Goal: Task Accomplishment & Management: Manage account settings

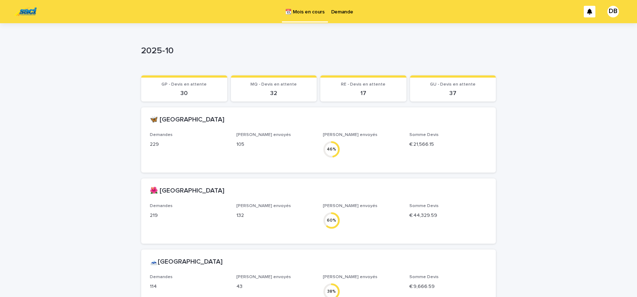
click at [344, 11] on p "Demande" at bounding box center [342, 7] width 22 height 15
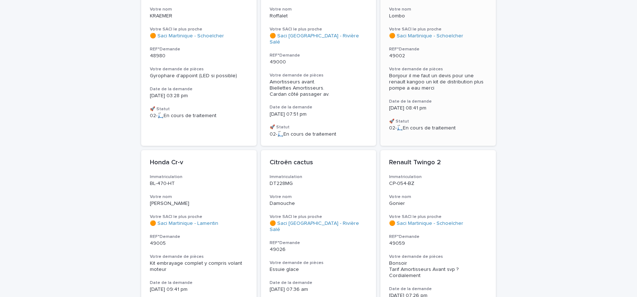
scroll to position [328, 0]
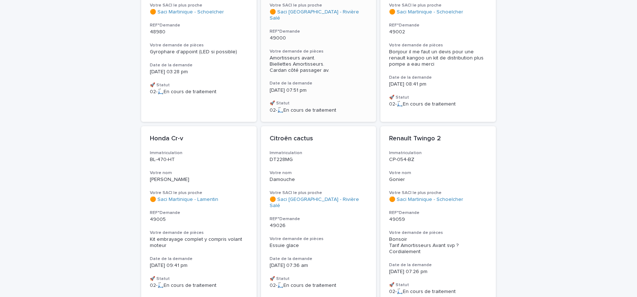
click at [308, 56] on span "Amortisseurs avant. Biellettes Amortisseurs. Cardan côté passager av." at bounding box center [300, 63] width 60 height 17
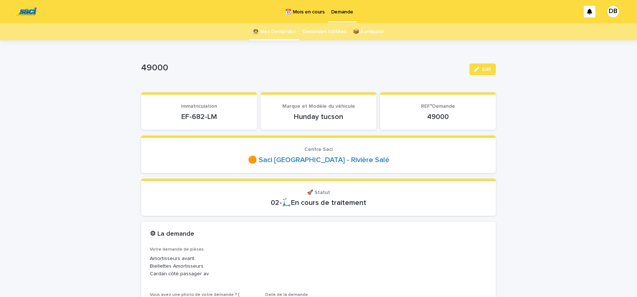
drag, startPoint x: 181, startPoint y: 117, endPoint x: 221, endPoint y: 119, distance: 39.9
click at [221, 119] on p "EF-682-LM" at bounding box center [199, 116] width 98 height 9
copy p "EF-682-LM"
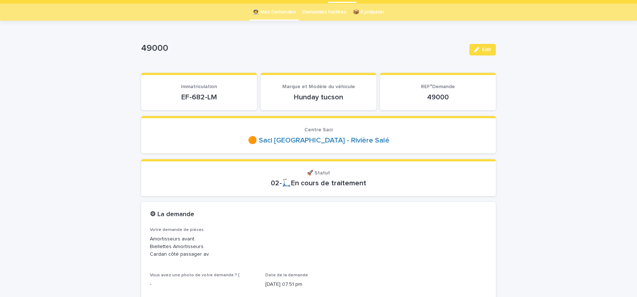
scroll to position [30, 0]
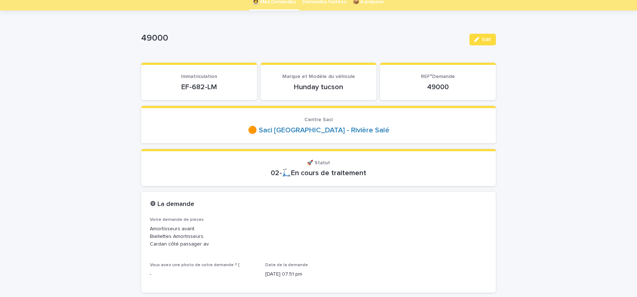
click at [495, 40] on button "Edit" at bounding box center [483, 40] width 26 height 12
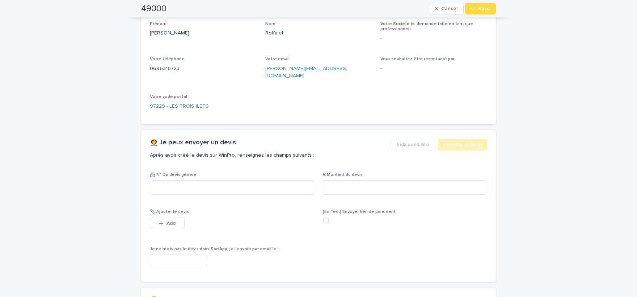
scroll to position [508, 0]
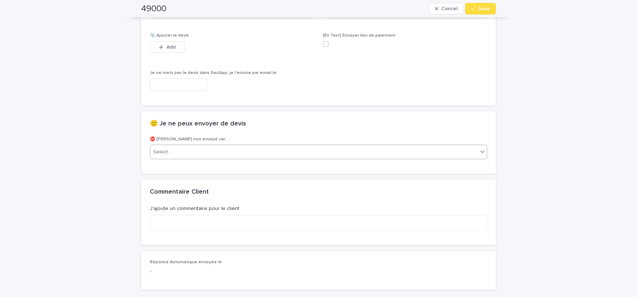
click at [185, 146] on div "Select..." at bounding box center [314, 152] width 328 height 12
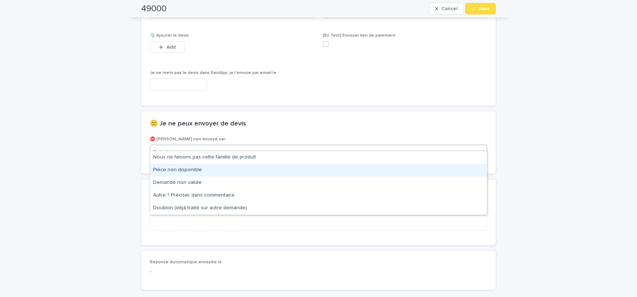
click at [197, 171] on div "Pièce non disponible" at bounding box center [318, 170] width 337 height 13
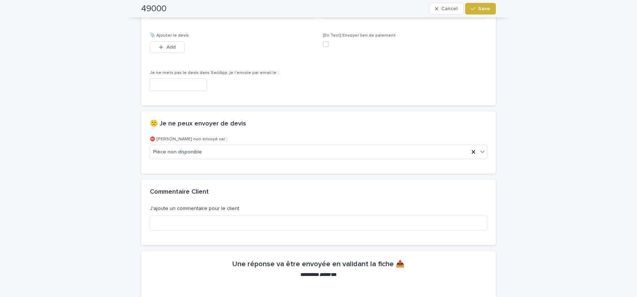
click at [492, 10] on button "Save" at bounding box center [480, 9] width 31 height 12
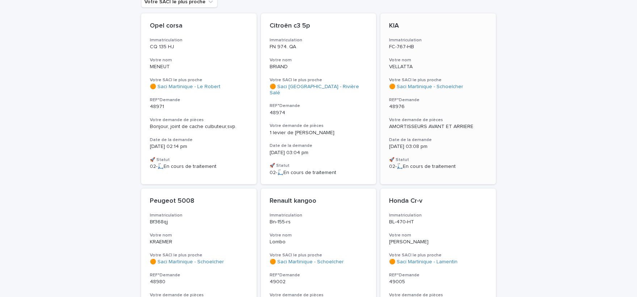
scroll to position [89, 0]
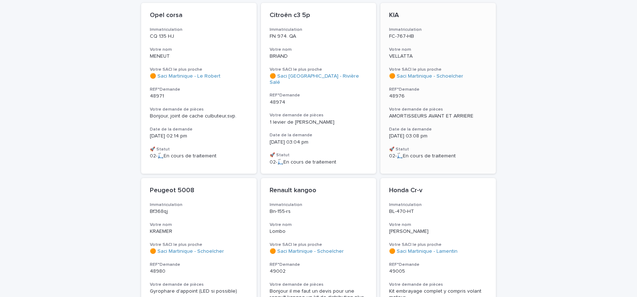
click at [435, 117] on span "AMORTISSEURS AVANT ET ARRIERE" at bounding box center [431, 115] width 84 height 5
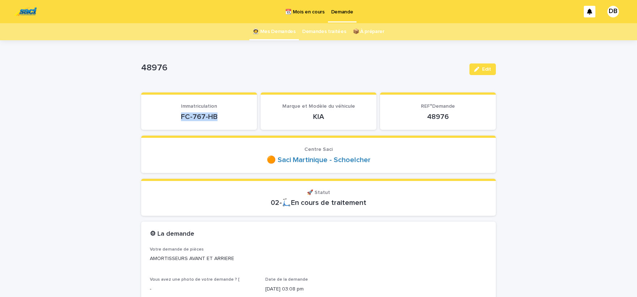
drag, startPoint x: 188, startPoint y: 116, endPoint x: 219, endPoint y: 117, distance: 31.5
click at [219, 117] on p "FC-767-HB" at bounding box center [199, 116] width 98 height 9
copy p "FC-767-HB"
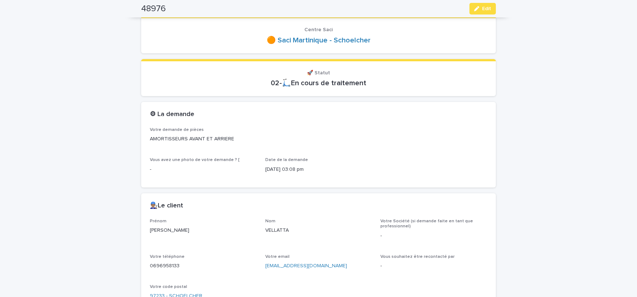
scroll to position [239, 0]
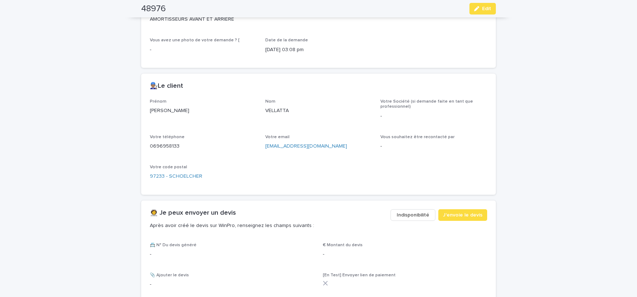
click at [172, 110] on p "ALEXANDRA" at bounding box center [203, 111] width 107 height 8
copy p "ALEXANDRA"
click at [281, 109] on p "VELLATTA" at bounding box center [318, 111] width 107 height 8
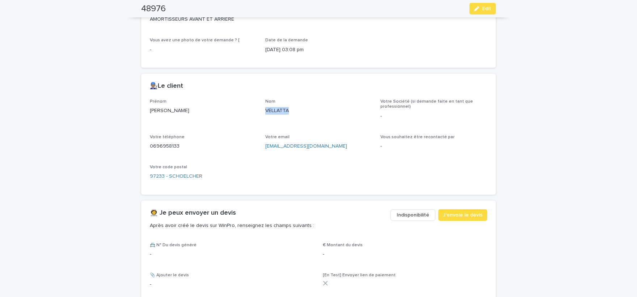
copy p "VELLATTA"
click at [172, 147] on p "0696958133" at bounding box center [203, 146] width 107 height 8
copy p "0696958133"
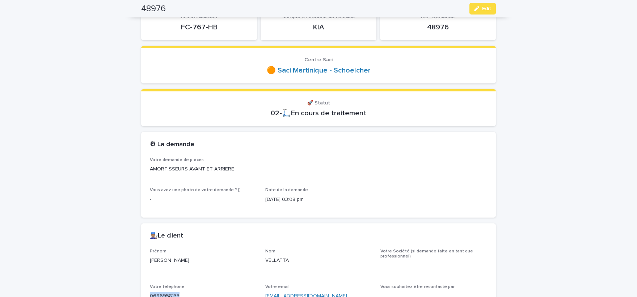
scroll to position [60, 0]
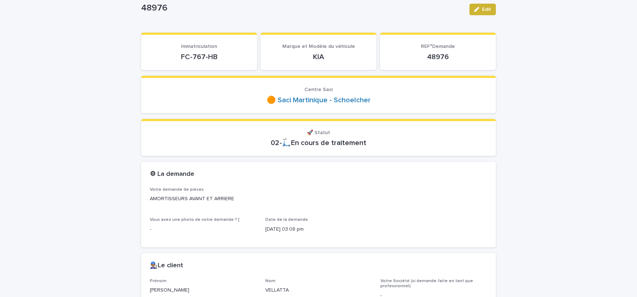
click at [481, 10] on div "button" at bounding box center [478, 9] width 8 height 5
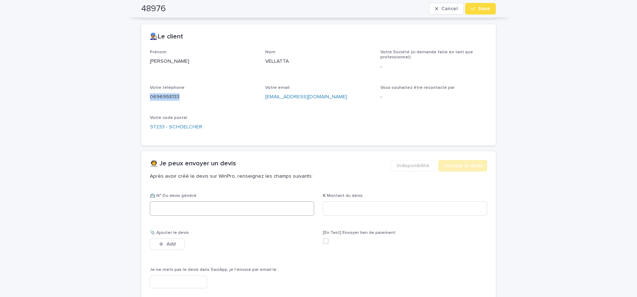
scroll to position [328, 0]
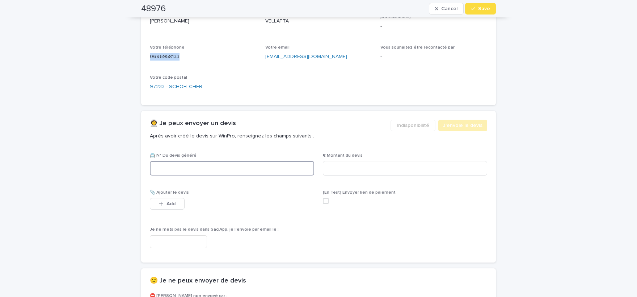
click at [249, 164] on input at bounding box center [232, 168] width 164 height 14
paste input "********"
type input "********"
click at [434, 165] on input at bounding box center [405, 168] width 164 height 14
paste input "*****"
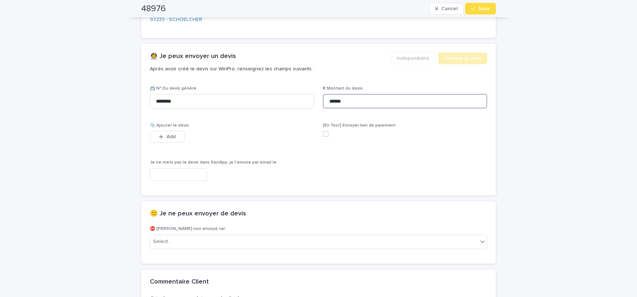
scroll to position [423, 0]
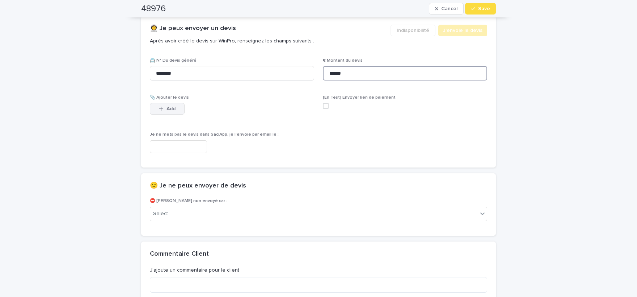
type input "******"
drag, startPoint x: 179, startPoint y: 106, endPoint x: 253, endPoint y: 104, distance: 75.0
click at [179, 109] on button "Add" at bounding box center [167, 109] width 35 height 12
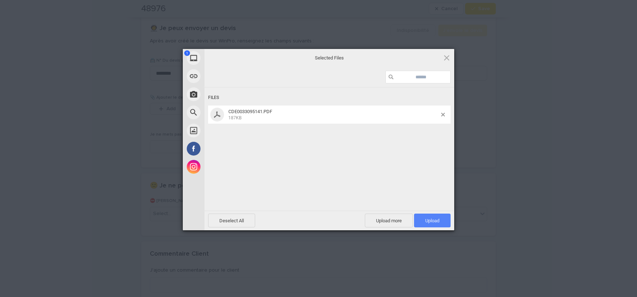
click at [432, 221] on span "Upload 1" at bounding box center [432, 220] width 14 height 5
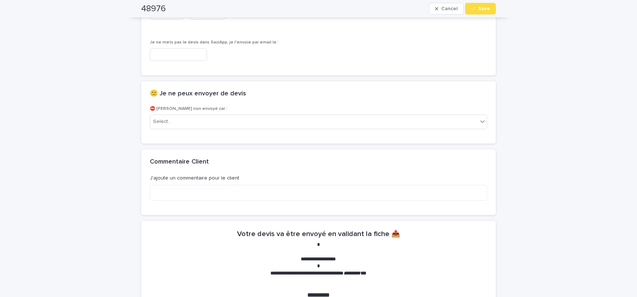
scroll to position [452, 0]
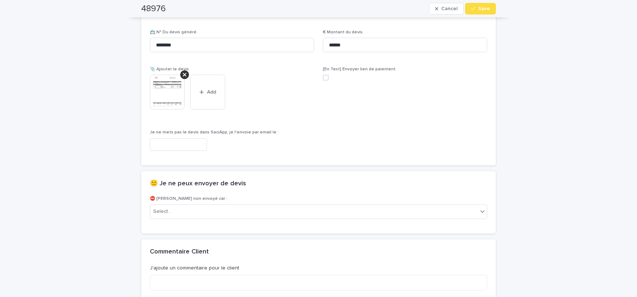
click at [167, 101] on img at bounding box center [167, 92] width 35 height 35
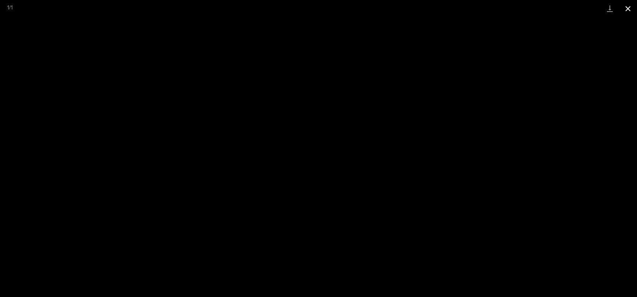
click at [627, 13] on button "Close gallery" at bounding box center [628, 8] width 18 height 17
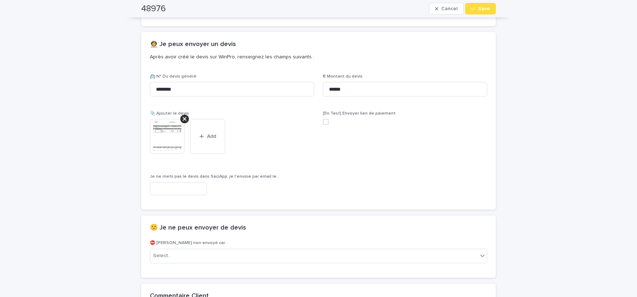
scroll to position [392, 0]
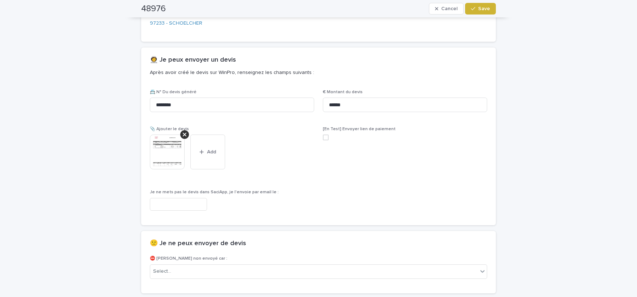
click at [492, 9] on button "Save" at bounding box center [480, 9] width 31 height 12
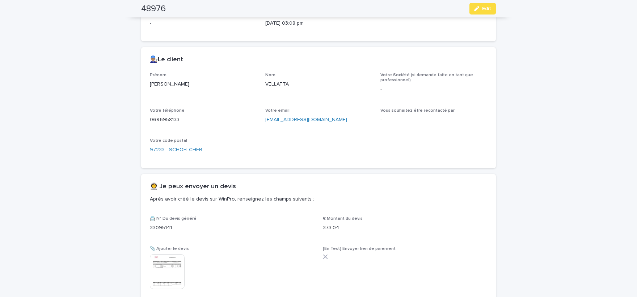
scroll to position [268, 0]
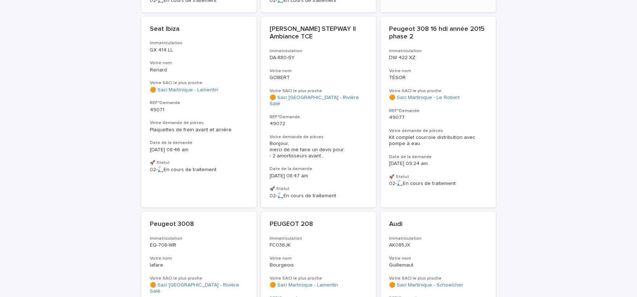
scroll to position [627, 0]
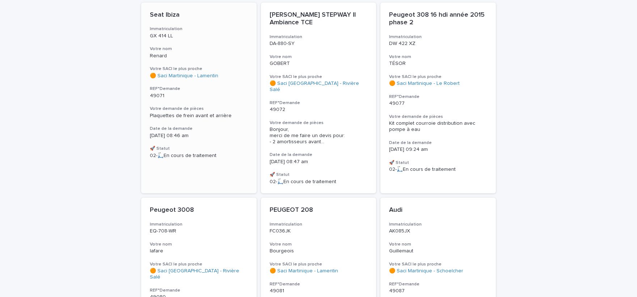
click at [211, 106] on h3 "Votre demande de pièces" at bounding box center [199, 109] width 98 height 6
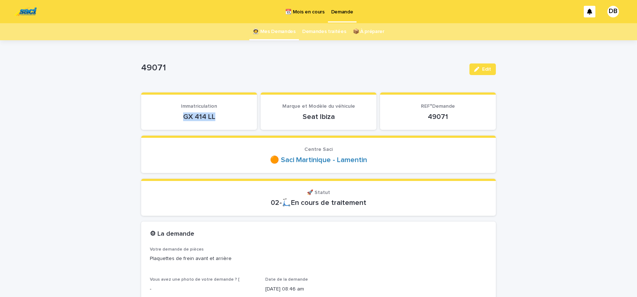
drag, startPoint x: 197, startPoint y: 116, endPoint x: 180, endPoint y: 116, distance: 17.0
click at [180, 116] on p "GX 414 LL" at bounding box center [199, 116] width 98 height 9
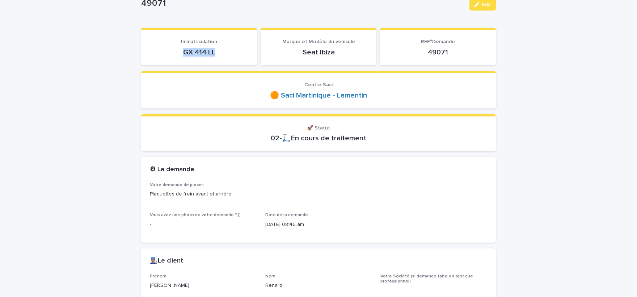
scroll to position [119, 0]
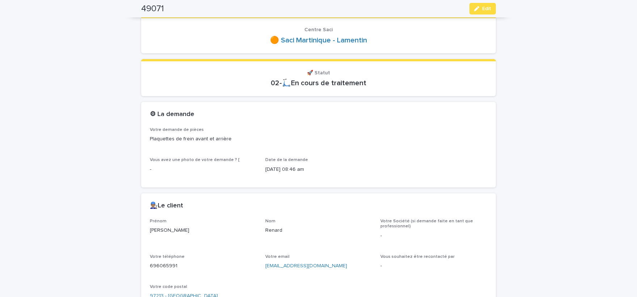
click at [154, 231] on p "Eliza" at bounding box center [203, 230] width 107 height 8
copy p "Eliza"
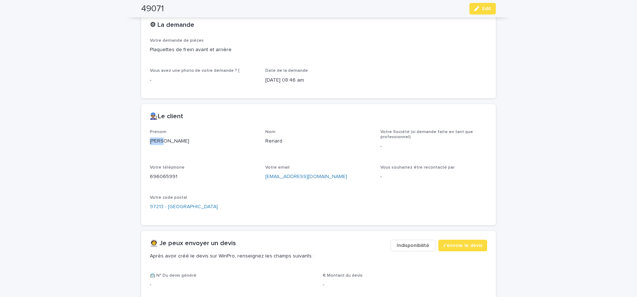
scroll to position [209, 0]
click at [272, 139] on p "Renard" at bounding box center [318, 141] width 107 height 8
copy p "Renard"
click at [171, 175] on p "696065991" at bounding box center [203, 176] width 107 height 8
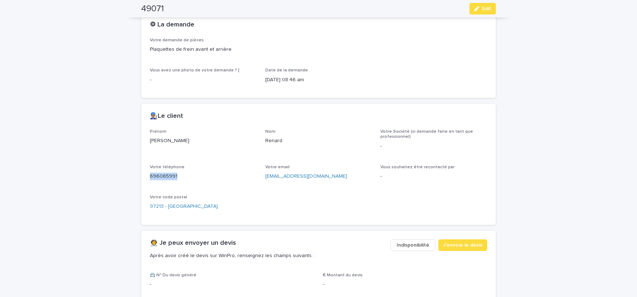
click at [171, 175] on p "696065991" at bounding box center [203, 176] width 107 height 8
copy p "696065991"
click at [489, 14] on button "Edit" at bounding box center [483, 9] width 26 height 12
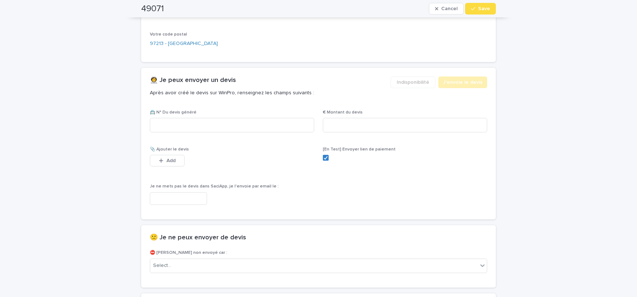
scroll to position [410, 0]
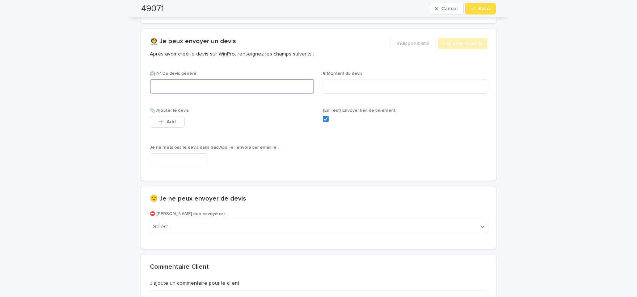
click at [262, 84] on input at bounding box center [232, 86] width 164 height 14
paste input "********"
type input "********"
click at [360, 83] on input at bounding box center [405, 86] width 164 height 14
paste input "****"
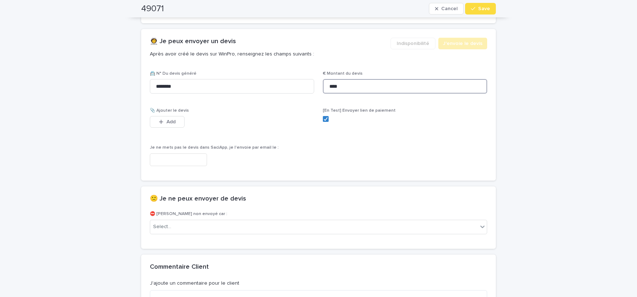
scroll to position [415, 0]
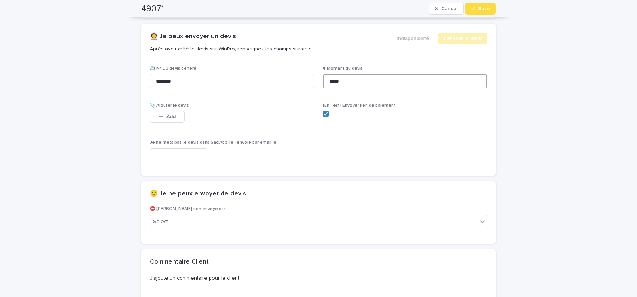
type input "*****"
click at [167, 118] on span "Add" at bounding box center [171, 116] width 9 height 5
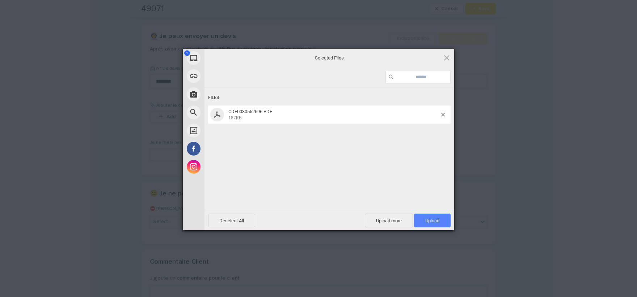
click at [428, 219] on span "Upload 1" at bounding box center [432, 220] width 14 height 5
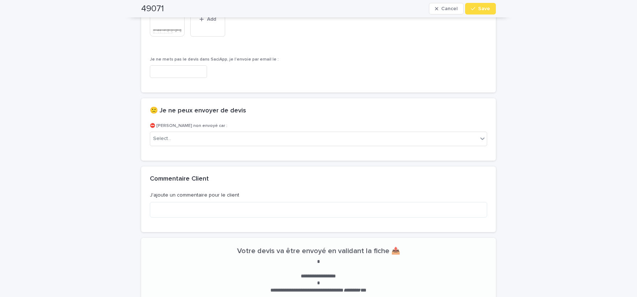
scroll to position [533, 0]
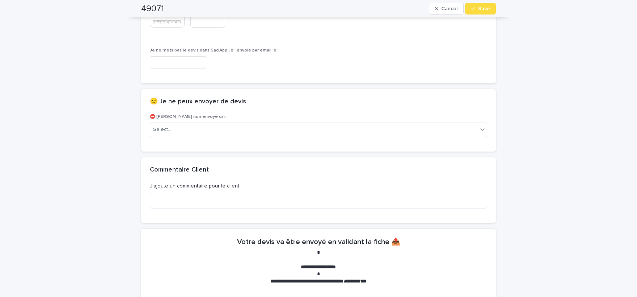
click at [178, 20] on img at bounding box center [167, 10] width 35 height 35
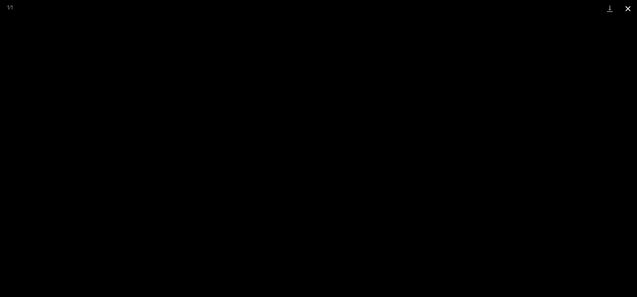
click at [634, 7] on button "Close gallery" at bounding box center [628, 8] width 18 height 17
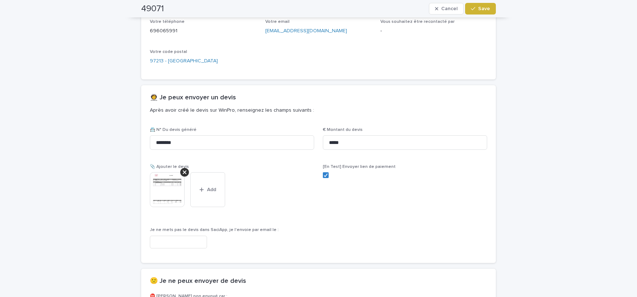
click at [484, 6] on span "Save" at bounding box center [484, 8] width 12 height 5
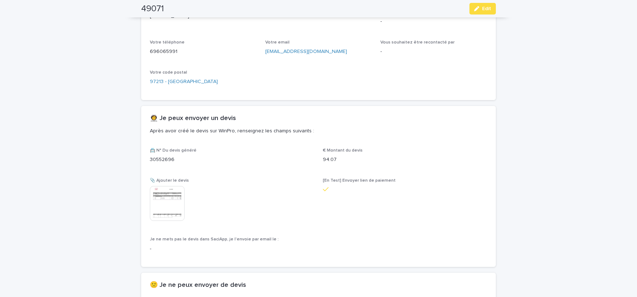
scroll to position [154, 0]
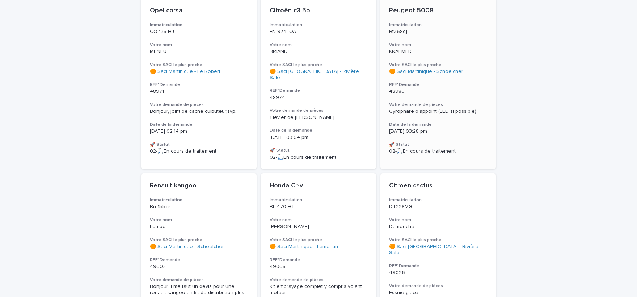
scroll to position [149, 0]
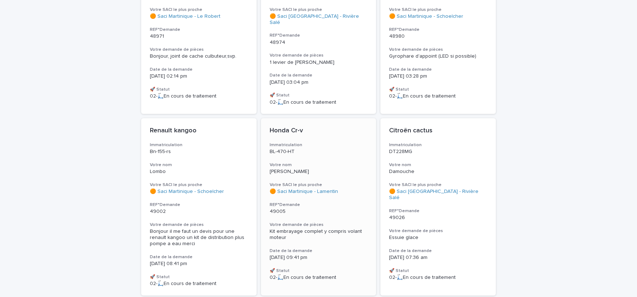
drag, startPoint x: 389, startPoint y: 157, endPoint x: 362, endPoint y: 143, distance: 29.8
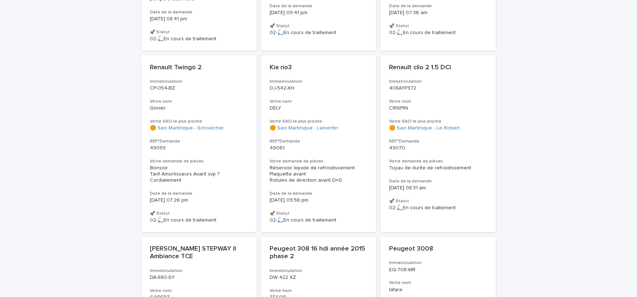
scroll to position [436, 0]
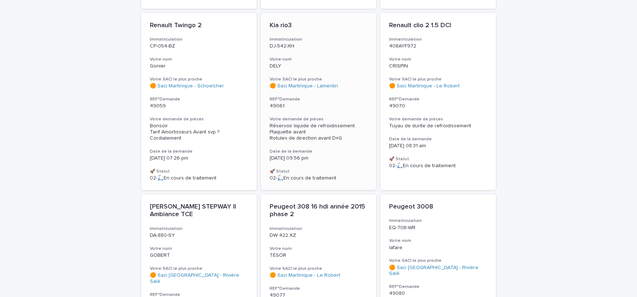
click at [302, 127] on span "Réservoir liquide de refroidissement. Plaquette avant Rotules de direction avan…" at bounding box center [314, 131] width 88 height 17
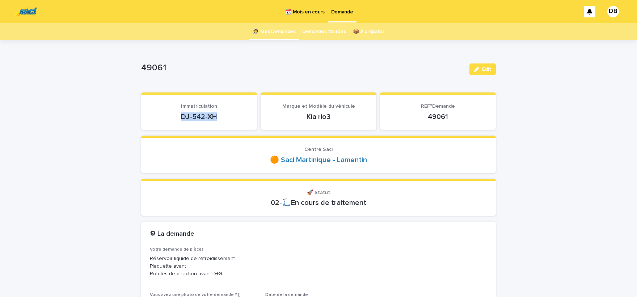
drag, startPoint x: 181, startPoint y: 114, endPoint x: 214, endPoint y: 117, distance: 33.4
click at [214, 117] on p "DJ-542-XH" at bounding box center [199, 116] width 98 height 9
click at [202, 104] on p "Immatriculation" at bounding box center [199, 106] width 98 height 6
click at [199, 113] on p "DJ-542-XH" at bounding box center [199, 116] width 98 height 9
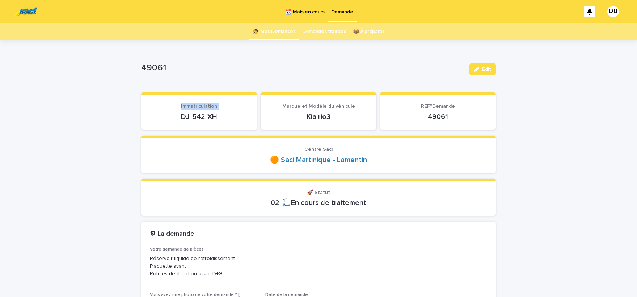
drag, startPoint x: 181, startPoint y: 117, endPoint x: 178, endPoint y: 3, distance: 114.1
click at [185, 111] on div "DJ-542-XH" at bounding box center [199, 116] width 98 height 10
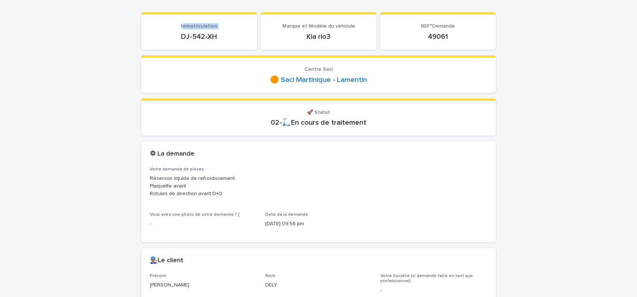
scroll to position [149, 0]
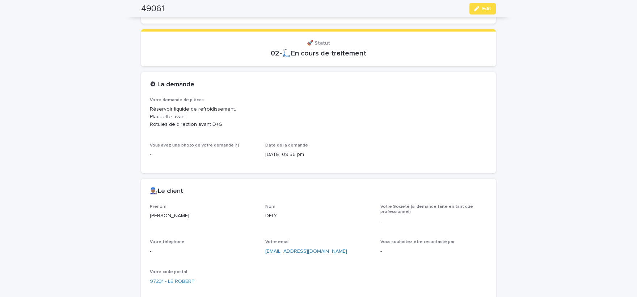
click at [160, 216] on p "Bernard" at bounding box center [203, 216] width 107 height 8
click at [273, 215] on p "DELY" at bounding box center [318, 216] width 107 height 8
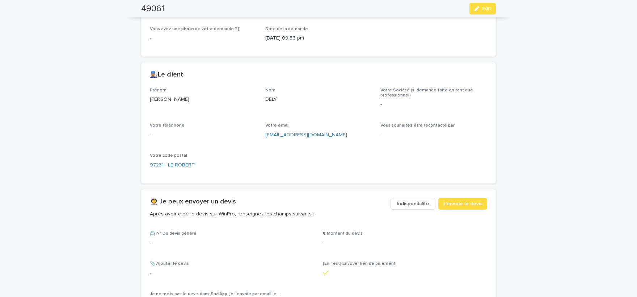
scroll to position [269, 0]
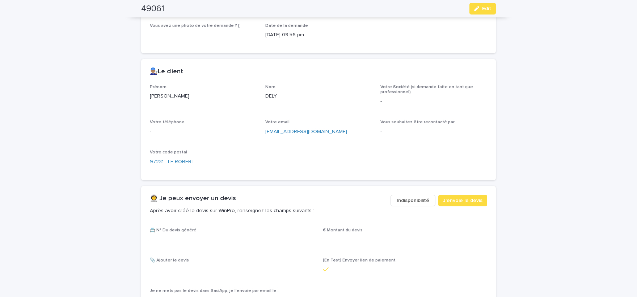
click at [154, 97] on p "Bernard" at bounding box center [203, 96] width 107 height 8
click at [266, 96] on p "DELY" at bounding box center [318, 96] width 107 height 8
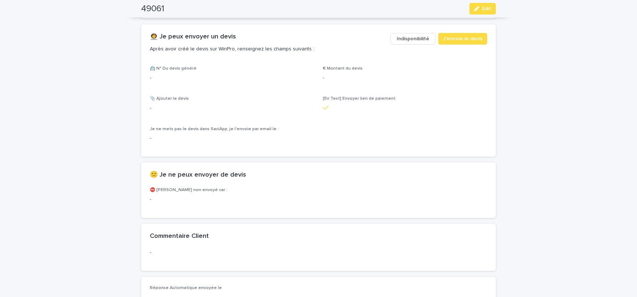
scroll to position [448, 0]
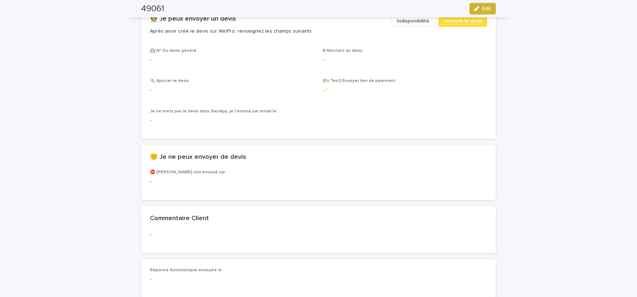
click at [484, 4] on button "Edit" at bounding box center [483, 9] width 26 height 12
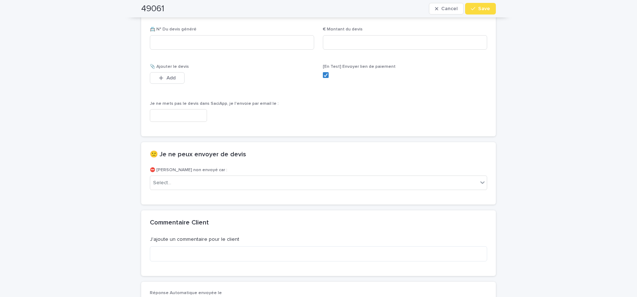
scroll to position [478, 0]
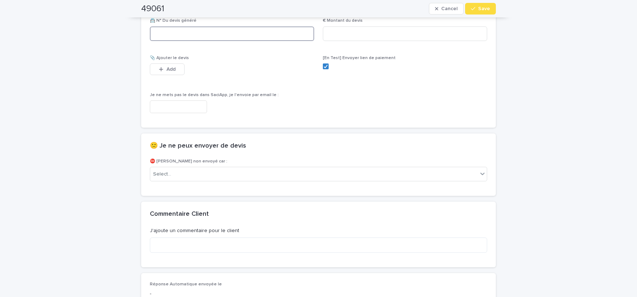
click at [262, 31] on input at bounding box center [232, 33] width 164 height 14
paste input "********"
type input "********"
click at [403, 33] on input at bounding box center [405, 33] width 164 height 14
click at [325, 66] on polyline at bounding box center [325, 66] width 3 height 3
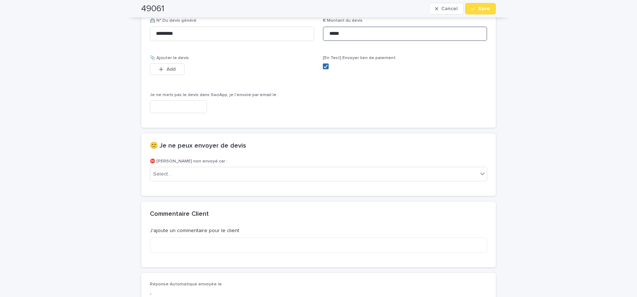
type input "*****"
click at [167, 68] on span "Add" at bounding box center [171, 69] width 9 height 5
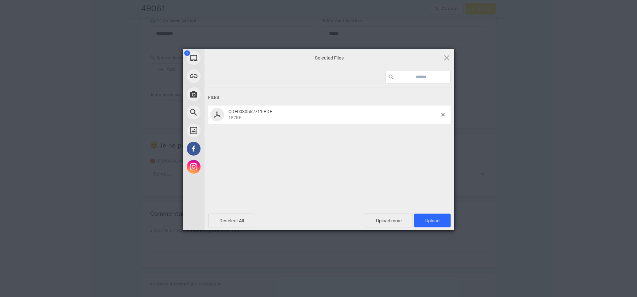
click at [349, 95] on div "Files" at bounding box center [329, 97] width 243 height 13
click at [431, 222] on span "Upload 1" at bounding box center [432, 220] width 14 height 5
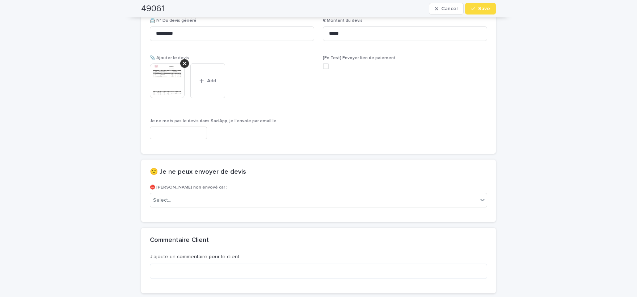
click at [179, 72] on img at bounding box center [167, 80] width 35 height 35
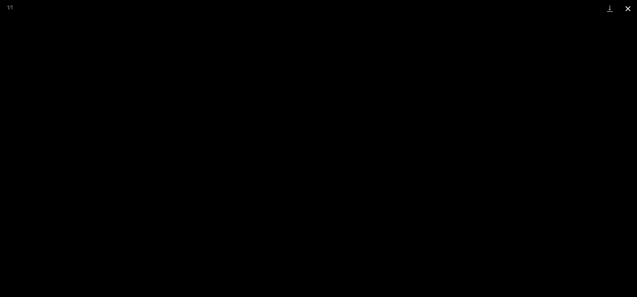
click at [627, 8] on button "Close gallery" at bounding box center [628, 8] width 18 height 17
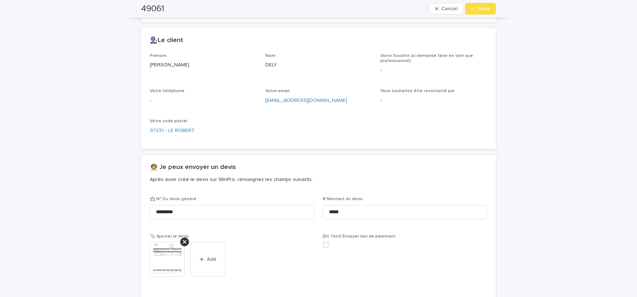
scroll to position [299, 0]
click at [491, 12] on button "Save" at bounding box center [480, 9] width 31 height 12
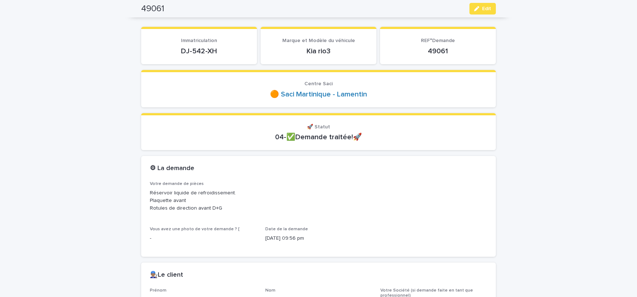
scroll to position [39, 0]
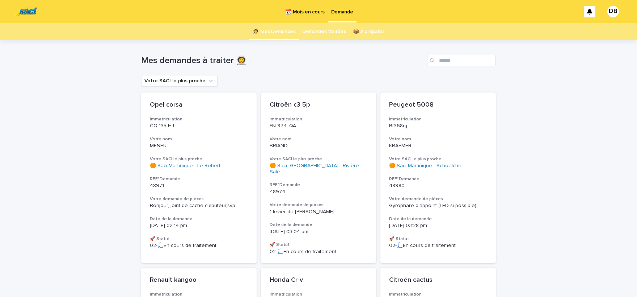
click at [319, 12] on p "📆 Mois en cours" at bounding box center [304, 7] width 39 height 15
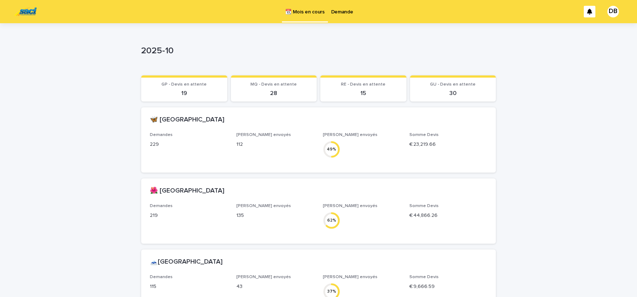
click at [340, 15] on p "Demande" at bounding box center [342, 7] width 22 height 15
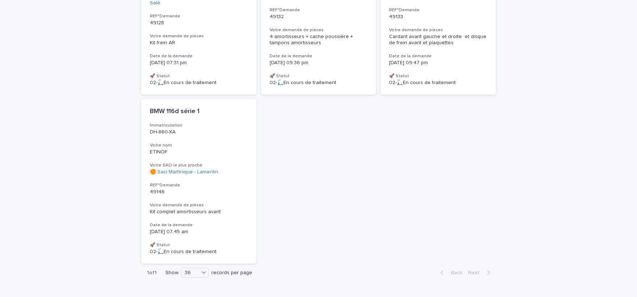
scroll to position [1624, 0]
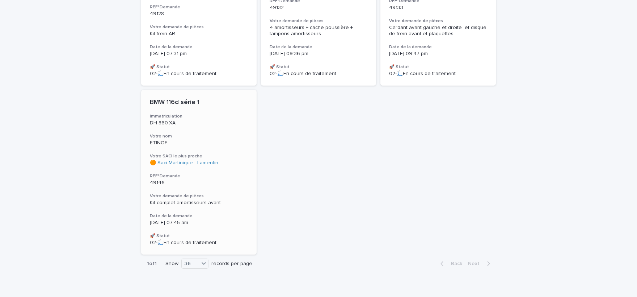
click at [228, 200] on div "Kit complet amortisseurs avant" at bounding box center [199, 203] width 98 height 6
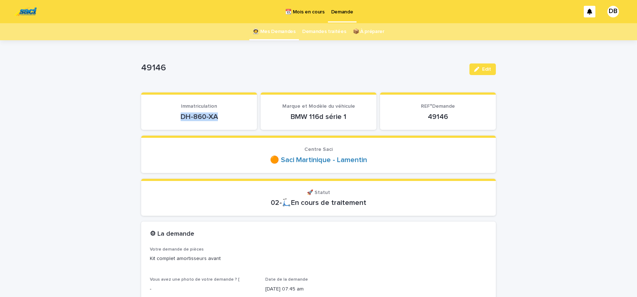
drag, startPoint x: 211, startPoint y: 119, endPoint x: 177, endPoint y: 117, distance: 34.1
click at [177, 117] on p "DH-860-XA" at bounding box center [199, 116] width 98 height 9
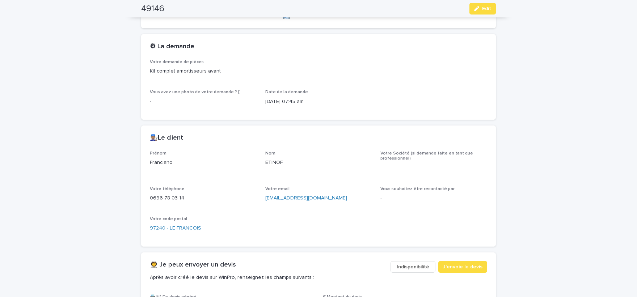
scroll to position [209, 0]
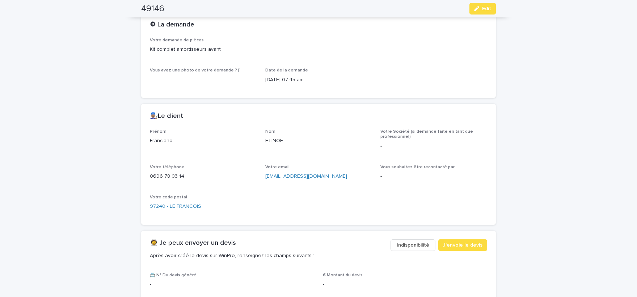
click at [168, 139] on p "Franciano" at bounding box center [203, 141] width 107 height 8
drag, startPoint x: 182, startPoint y: 176, endPoint x: 154, endPoint y: 176, distance: 28.2
click at [150, 175] on div "0696 78 03 14" at bounding box center [203, 175] width 107 height 9
click at [483, 8] on span "Edit" at bounding box center [486, 8] width 9 height 5
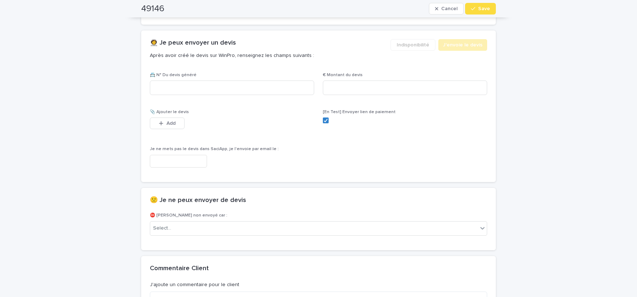
scroll to position [410, 0]
click at [223, 87] on input at bounding box center [232, 86] width 164 height 14
paste input "********"
type input "********"
click at [432, 82] on input at bounding box center [405, 86] width 164 height 14
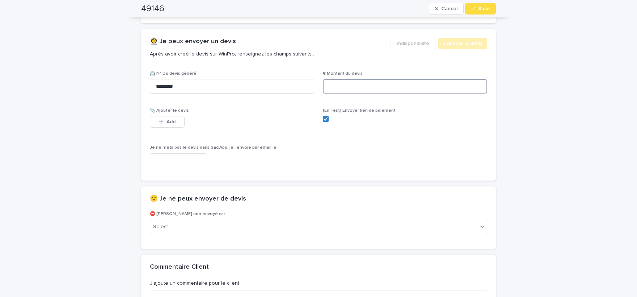
paste input "*****"
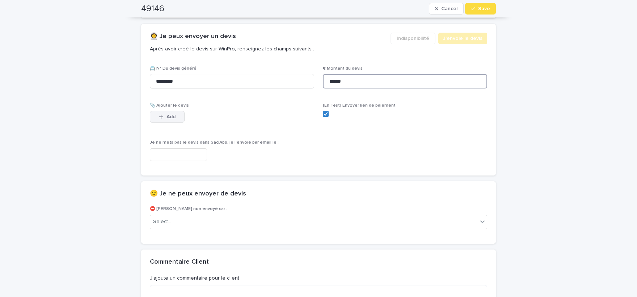
type input "******"
drag, startPoint x: 167, startPoint y: 119, endPoint x: 205, endPoint y: 118, distance: 38.4
click at [167, 118] on button "Add" at bounding box center [167, 117] width 35 height 12
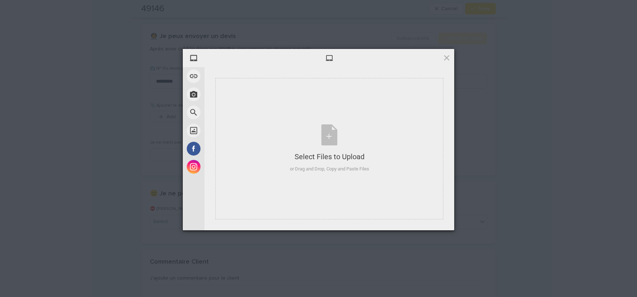
drag, startPoint x: 377, startPoint y: 294, endPoint x: 381, endPoint y: 300, distance: 7.0
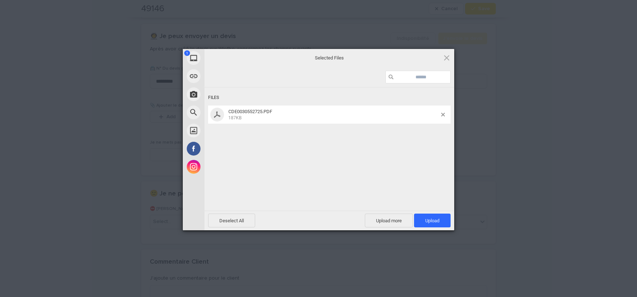
click at [360, 74] on div at bounding box center [330, 77] width 250 height 20
click at [435, 221] on span "Upload 1" at bounding box center [432, 220] width 14 height 5
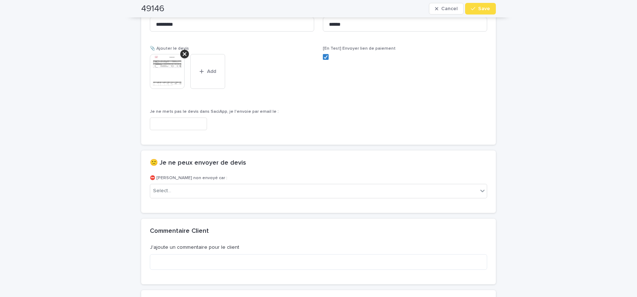
scroll to position [444, 0]
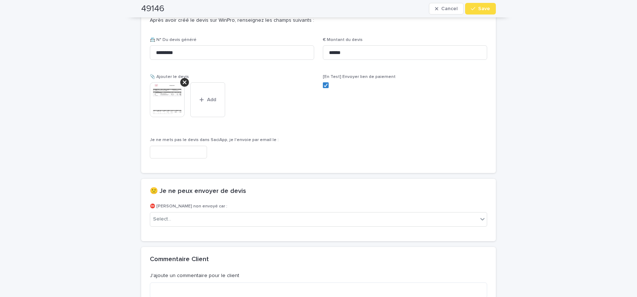
click at [326, 81] on div "[En Test] Envoyer lien de paiement" at bounding box center [405, 84] width 164 height 20
drag, startPoint x: 328, startPoint y: 84, endPoint x: 374, endPoint y: 71, distance: 48.1
click at [328, 84] on icon at bounding box center [326, 85] width 4 height 4
click at [478, 10] on div "button" at bounding box center [474, 8] width 7 height 5
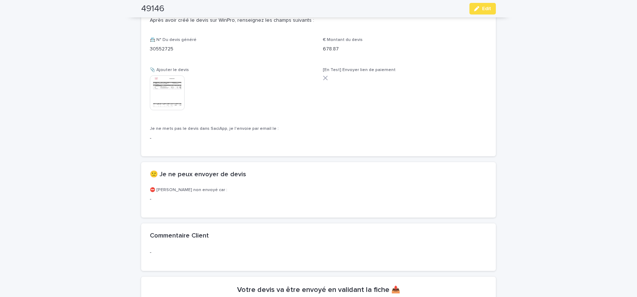
scroll to position [423, 0]
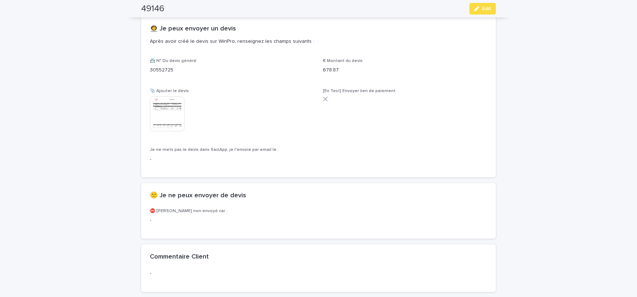
click at [177, 108] on img at bounding box center [167, 113] width 35 height 35
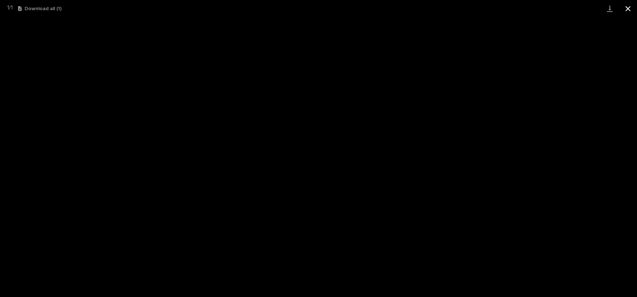
click at [622, 8] on button "Close gallery" at bounding box center [628, 8] width 18 height 17
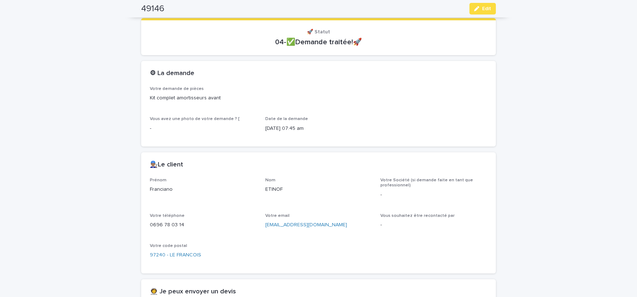
scroll to position [154, 0]
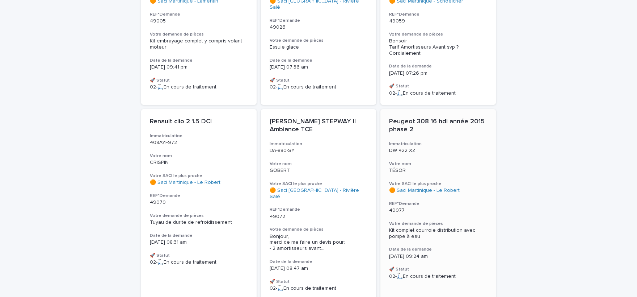
scroll to position [418, 0]
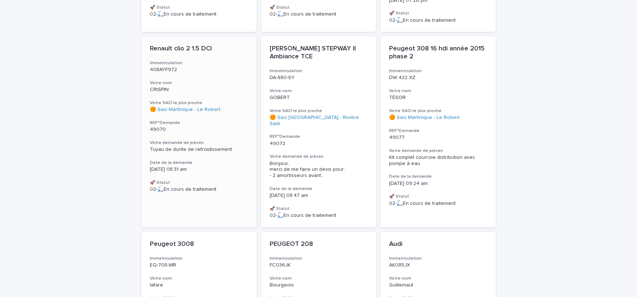
click at [180, 148] on span "Tuyau de durite de refroidissement" at bounding box center [191, 149] width 82 height 5
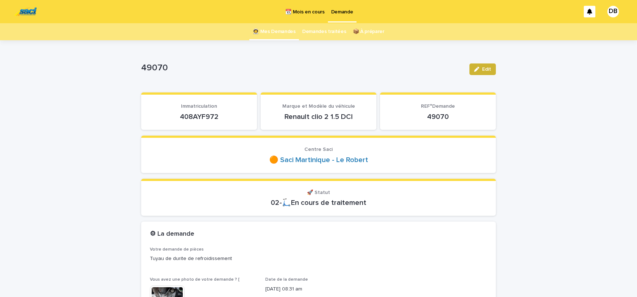
click at [478, 72] on button "Edit" at bounding box center [483, 69] width 26 height 12
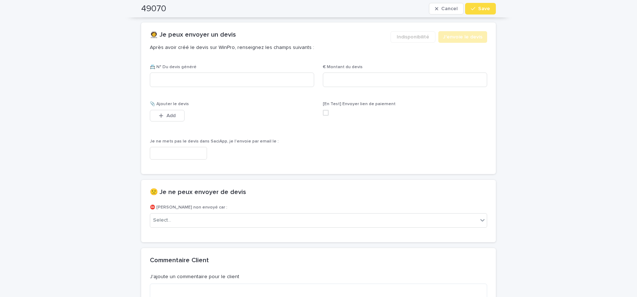
scroll to position [478, 0]
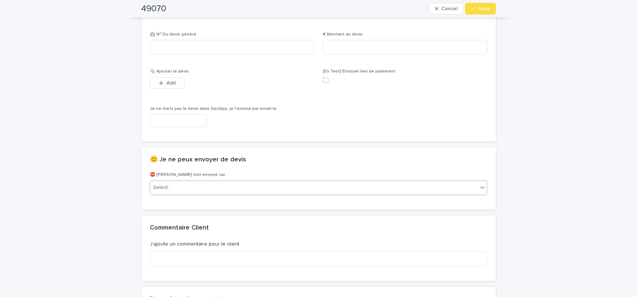
click at [239, 184] on div "Select..." at bounding box center [314, 187] width 328 height 12
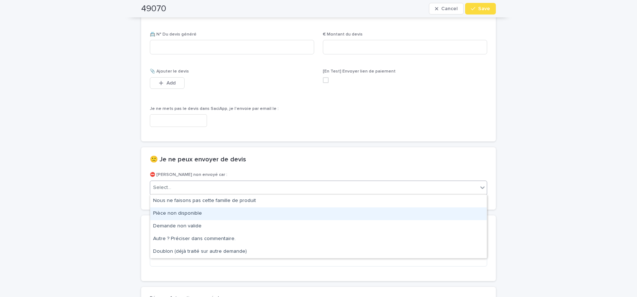
click at [221, 216] on div "Pièce non disponible" at bounding box center [318, 213] width 337 height 13
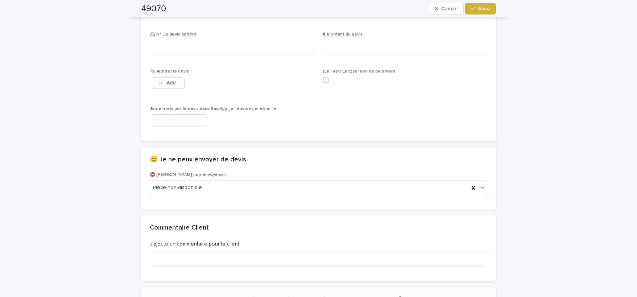
click at [488, 10] on span "Save" at bounding box center [484, 8] width 12 height 5
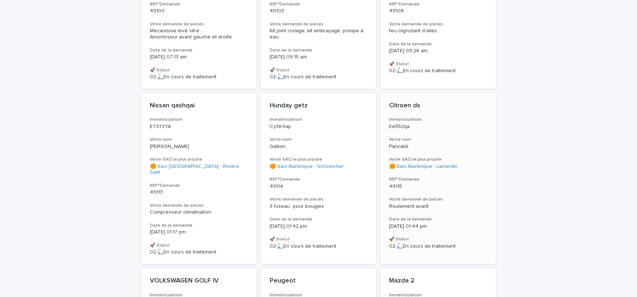
scroll to position [1039, 0]
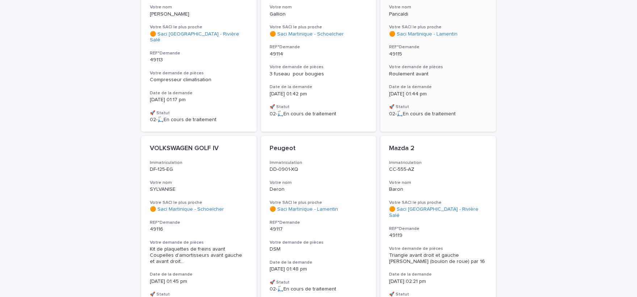
click at [440, 71] on div "Roulement avant" at bounding box center [438, 74] width 98 height 6
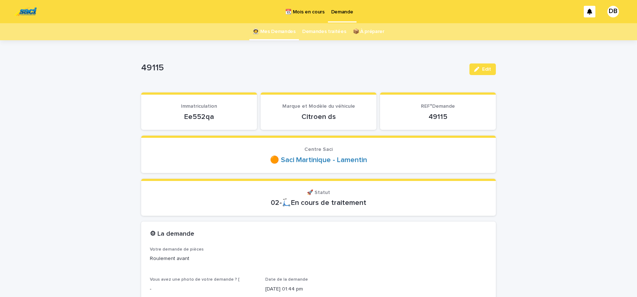
click at [205, 113] on p "Ee552qa" at bounding box center [199, 116] width 98 height 9
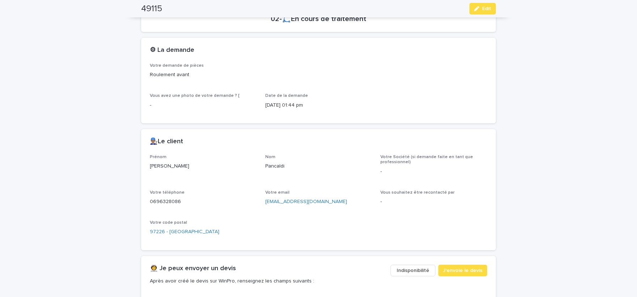
scroll to position [209, 0]
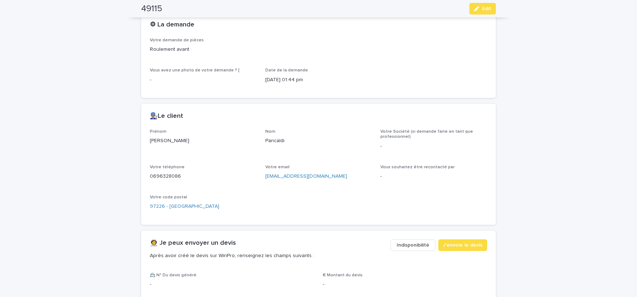
click at [155, 140] on p "Jacques" at bounding box center [203, 141] width 107 height 8
click at [272, 139] on p "Pancaldi" at bounding box center [318, 141] width 107 height 8
click at [173, 176] on p "0696328086" at bounding box center [203, 176] width 107 height 8
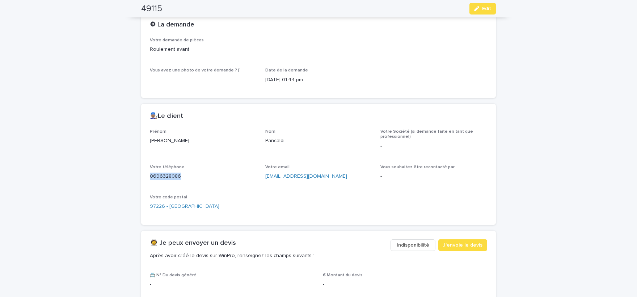
click at [173, 176] on p "0696328086" at bounding box center [203, 176] width 107 height 8
drag, startPoint x: 173, startPoint y: 176, endPoint x: 183, endPoint y: 177, distance: 9.8
click at [166, 138] on p "Jacques" at bounding box center [203, 141] width 107 height 8
click at [282, 139] on p "Pancaldi" at bounding box center [318, 141] width 107 height 8
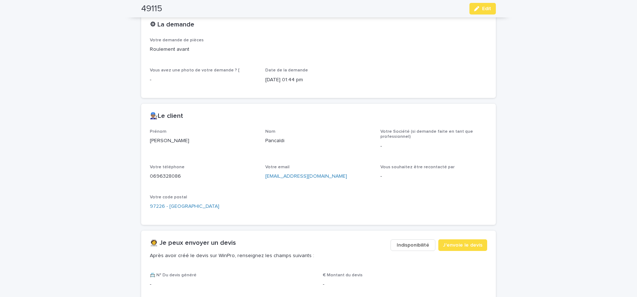
click at [282, 139] on p "Pancaldi" at bounding box center [318, 141] width 107 height 8
click at [487, 9] on span "Edit" at bounding box center [486, 8] width 9 height 5
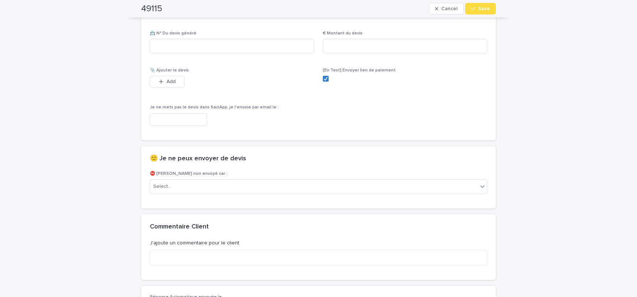
scroll to position [470, 0]
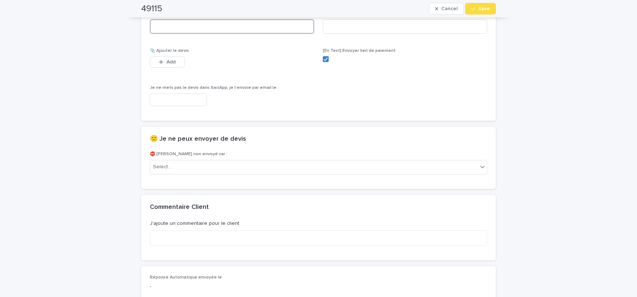
click at [237, 29] on input at bounding box center [232, 26] width 164 height 14
paste input "********"
type input "********"
click at [341, 26] on input at bounding box center [405, 26] width 164 height 14
type input "******"
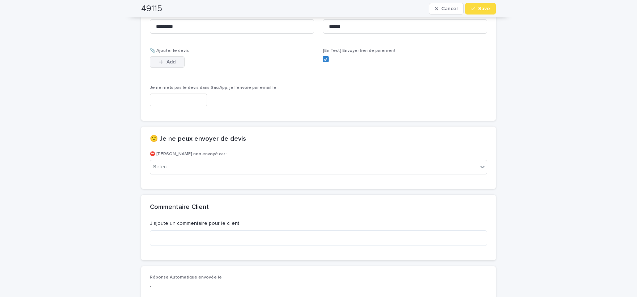
click at [177, 60] on button "Add" at bounding box center [167, 62] width 35 height 12
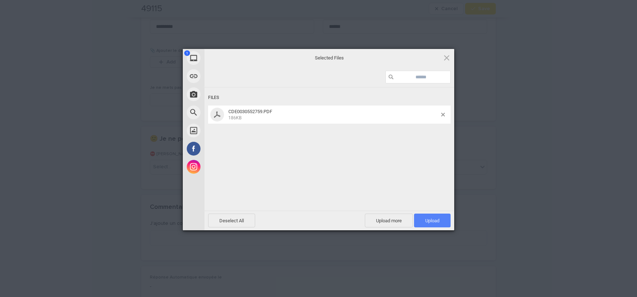
drag, startPoint x: 436, startPoint y: 222, endPoint x: 432, endPoint y: 226, distance: 6.1
click at [436, 221] on span "Upload 1" at bounding box center [432, 220] width 14 height 5
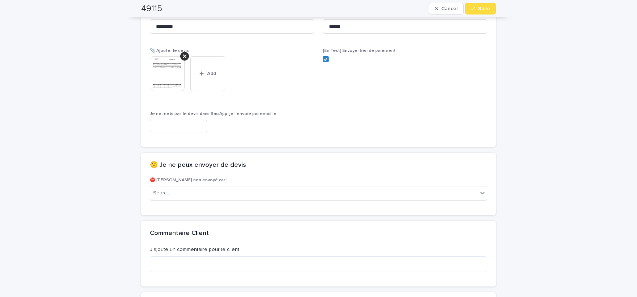
click at [171, 79] on img at bounding box center [167, 73] width 35 height 35
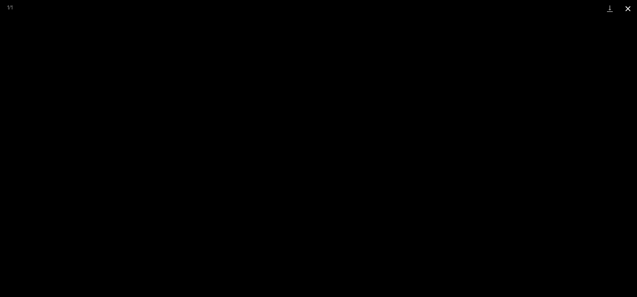
click at [630, 12] on button "Close gallery" at bounding box center [628, 8] width 18 height 17
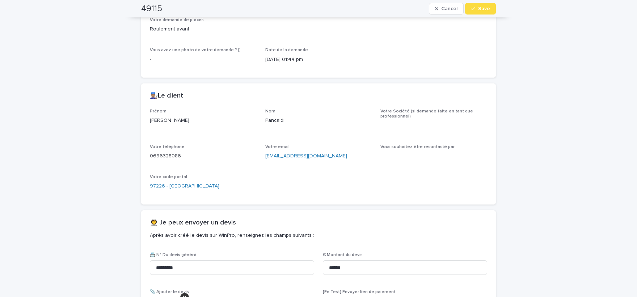
scroll to position [201, 0]
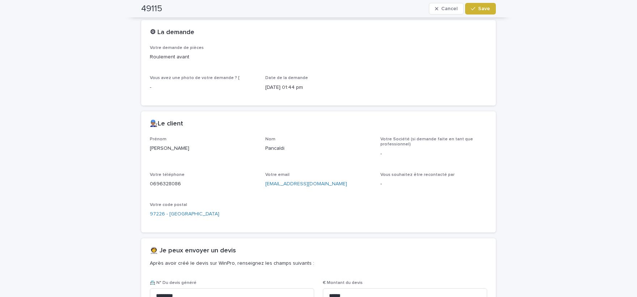
click at [484, 12] on button "Save" at bounding box center [480, 9] width 31 height 12
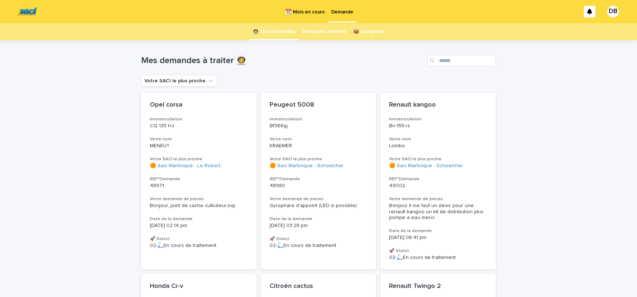
click at [322, 15] on p "📆 Mois en cours" at bounding box center [304, 7] width 39 height 15
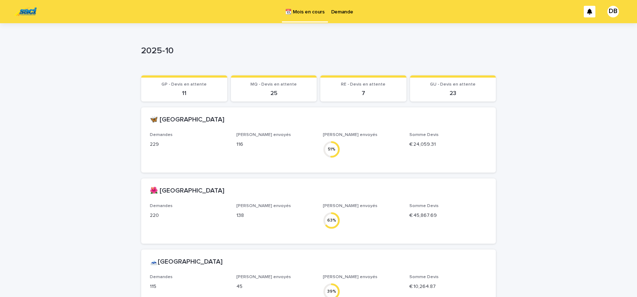
click at [343, 13] on p "Demande" at bounding box center [342, 7] width 22 height 15
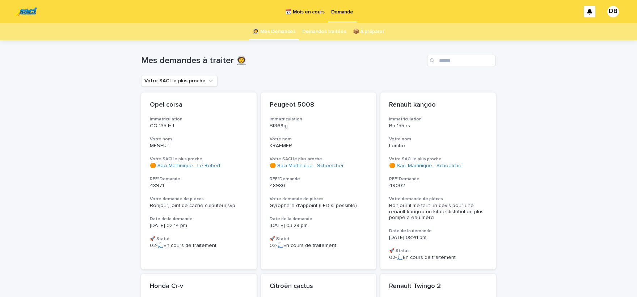
click at [323, 29] on link "Demandes traitées" at bounding box center [324, 31] width 44 height 17
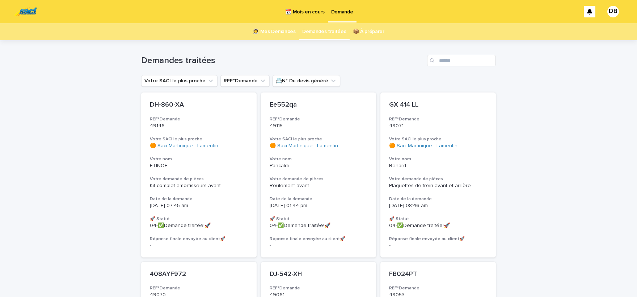
click at [289, 28] on link "👩‍🚀 Mes Demandes" at bounding box center [274, 31] width 43 height 17
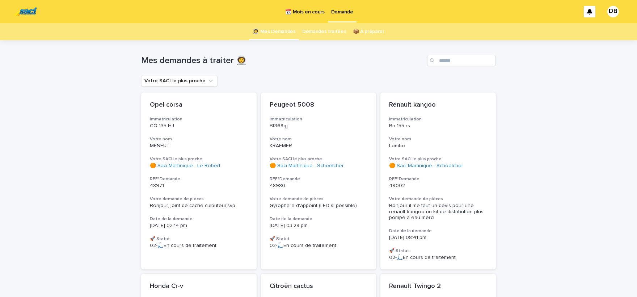
click at [318, 11] on p "📆 Mois en cours" at bounding box center [304, 7] width 39 height 15
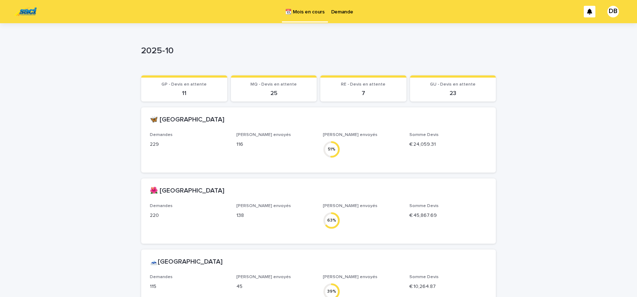
click at [337, 10] on p "Demande" at bounding box center [342, 7] width 22 height 15
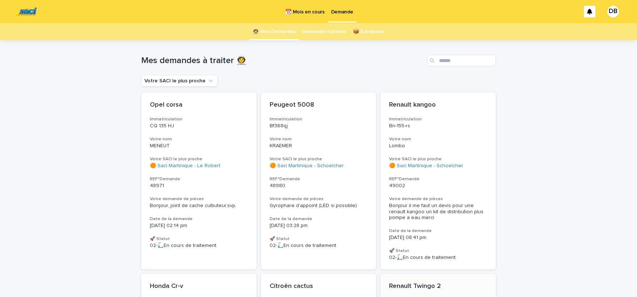
scroll to position [21, 0]
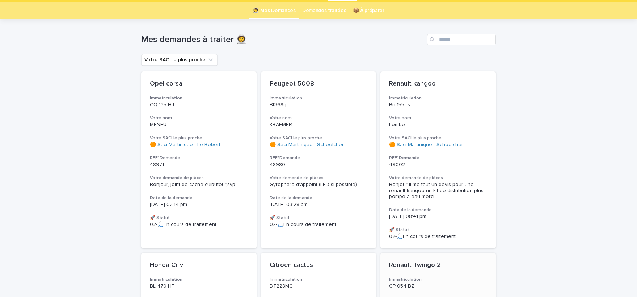
drag, startPoint x: 484, startPoint y: 225, endPoint x: 476, endPoint y: 255, distance: 30.6
drag, startPoint x: 405, startPoint y: 81, endPoint x: 413, endPoint y: 146, distance: 64.5
click at [314, 139] on h3 "Votre SACI le plus proche" at bounding box center [319, 138] width 98 height 6
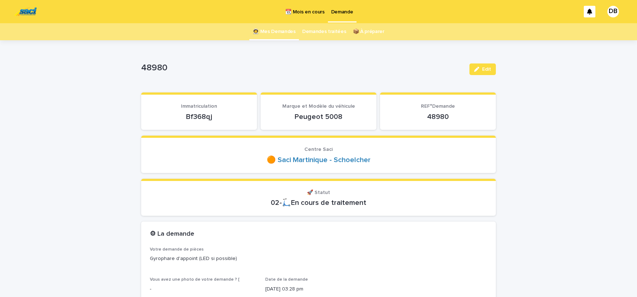
click at [470, 66] on div "Edit" at bounding box center [481, 69] width 29 height 12
click at [475, 68] on button "Edit" at bounding box center [483, 69] width 26 height 12
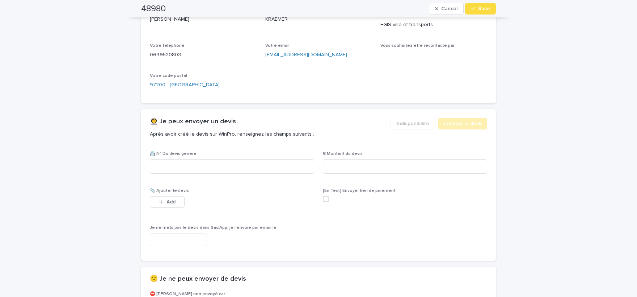
scroll to position [418, 0]
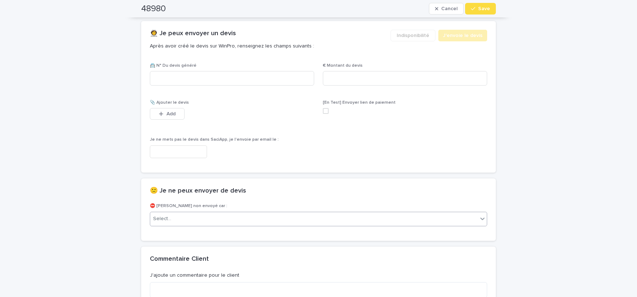
click at [225, 219] on div "Select..." at bounding box center [314, 219] width 328 height 12
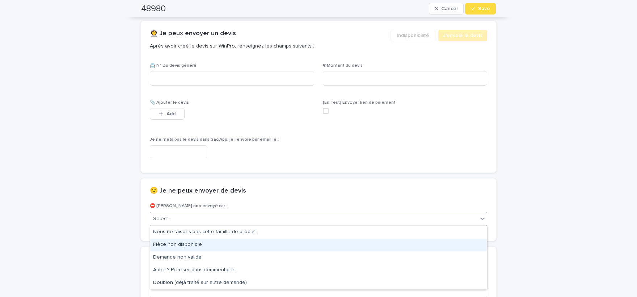
click at [203, 247] on div "Pièce non disponible" at bounding box center [318, 244] width 337 height 13
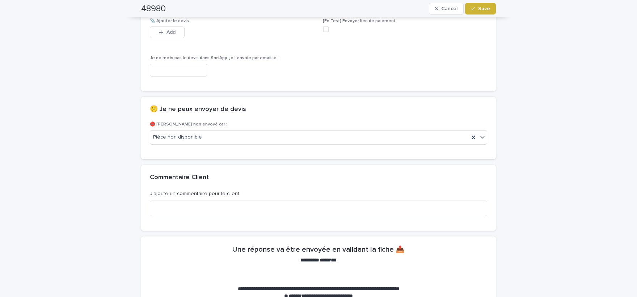
click at [482, 7] on span "Save" at bounding box center [484, 8] width 12 height 5
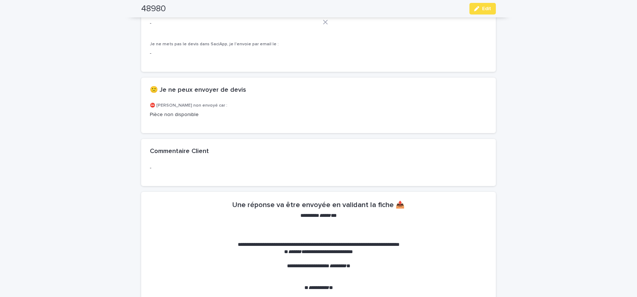
scroll to position [478, 0]
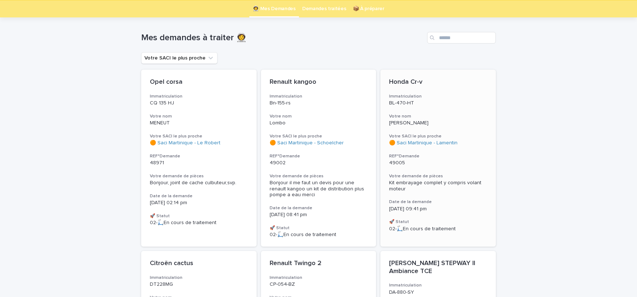
scroll to position [23, 0]
click at [467, 179] on div "Kit embrayage complet y compris volant moteur" at bounding box center [438, 185] width 98 height 14
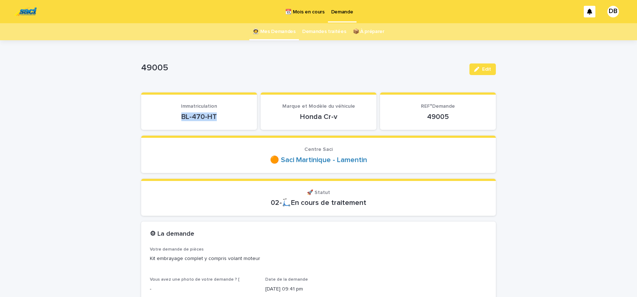
drag, startPoint x: 183, startPoint y: 117, endPoint x: 215, endPoint y: 121, distance: 32.6
click at [215, 121] on div "BL-470-HT" at bounding box center [199, 116] width 98 height 10
click at [487, 68] on span "Edit" at bounding box center [486, 69] width 9 height 5
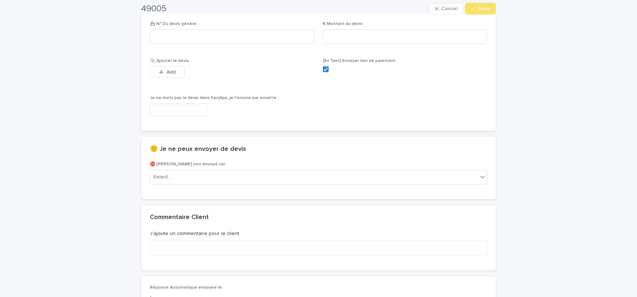
scroll to position [478, 0]
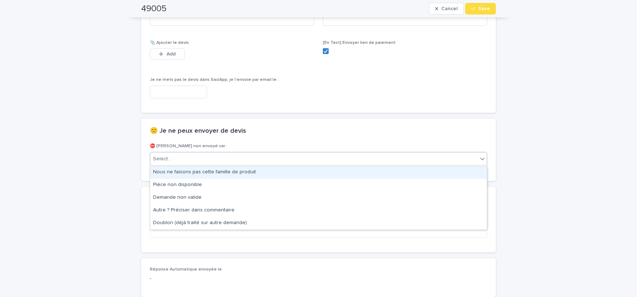
click at [219, 157] on div "Select..." at bounding box center [314, 159] width 328 height 12
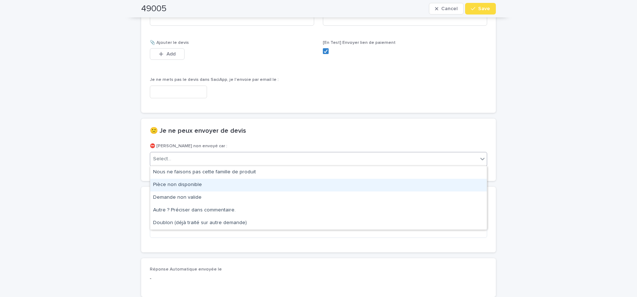
click at [209, 185] on div "Pièce non disponible" at bounding box center [318, 185] width 337 height 13
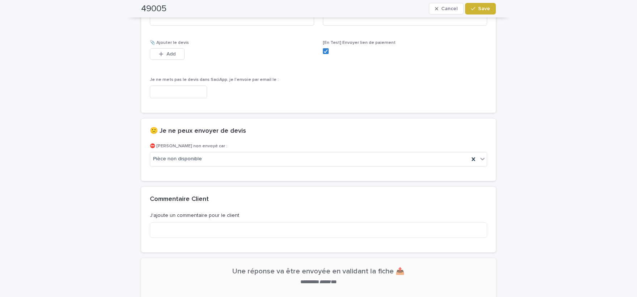
click at [481, 10] on span "Save" at bounding box center [484, 8] width 12 height 5
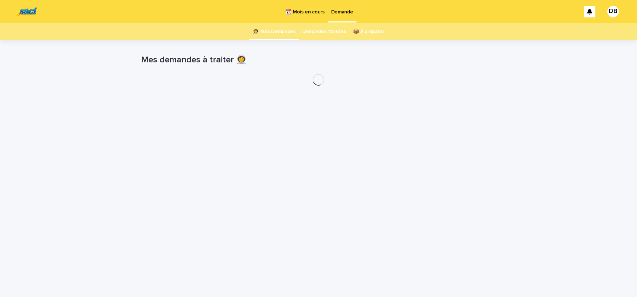
click at [423, 191] on div "Loading... Saving… Loading... Saving… Mes demandes à traiter 👩‍🚀" at bounding box center [319, 159] width 362 height 238
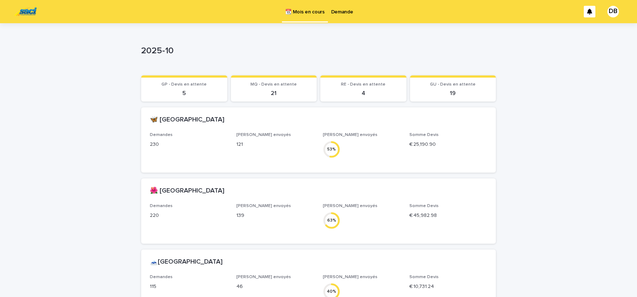
click at [353, 13] on div "Demande" at bounding box center [342, 7] width 29 height 15
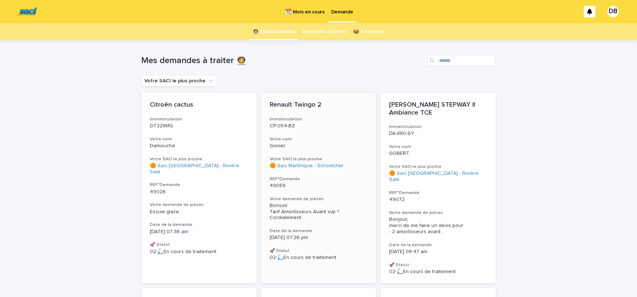
click at [308, 209] on span "Bonsoir Tarif Amortisseurs Avant svp ? Cordialement" at bounding box center [305, 211] width 70 height 17
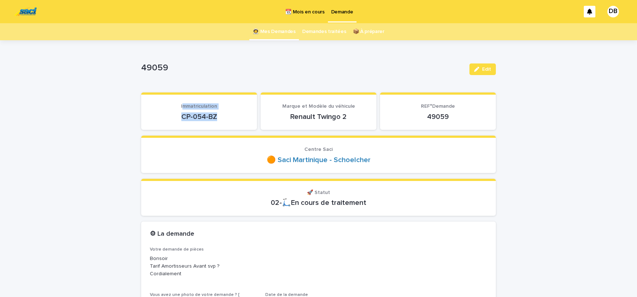
drag, startPoint x: 217, startPoint y: 117, endPoint x: 184, endPoint y: 110, distance: 34.0
click at [184, 111] on div "CP-054-BZ" at bounding box center [199, 116] width 98 height 10
click at [184, 112] on p "CP-054-BZ" at bounding box center [199, 116] width 98 height 9
drag, startPoint x: 213, startPoint y: 117, endPoint x: 225, endPoint y: 116, distance: 11.7
click at [236, 114] on p "CP-054-BZ" at bounding box center [199, 116] width 98 height 9
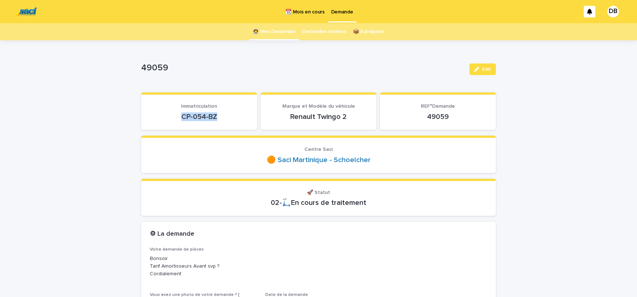
copy p "CP-054-BZ"
drag, startPoint x: 182, startPoint y: 117, endPoint x: 207, endPoint y: 120, distance: 25.6
click at [207, 120] on p "CP-054-BZ" at bounding box center [199, 116] width 98 height 9
click at [190, 117] on p "CP-054-BZ" at bounding box center [199, 116] width 98 height 9
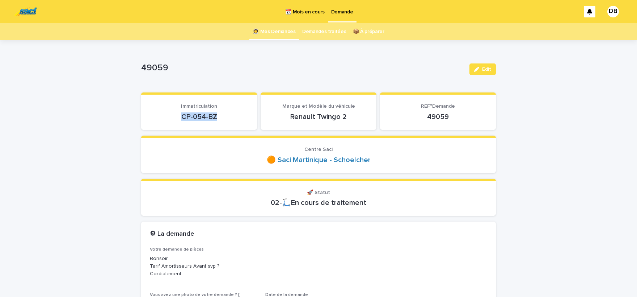
drag, startPoint x: 184, startPoint y: 116, endPoint x: 217, endPoint y: 119, distance: 33.8
click at [222, 121] on div "CP-054-BZ" at bounding box center [199, 116] width 98 height 10
copy p "CP-054-BZ"
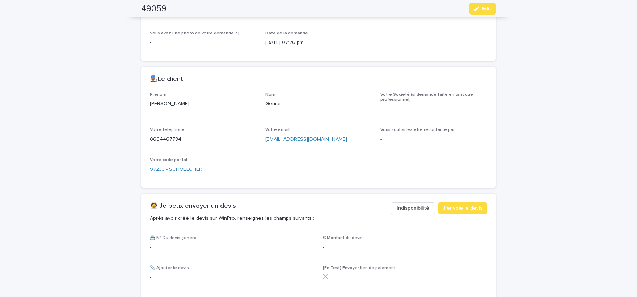
scroll to position [269, 0]
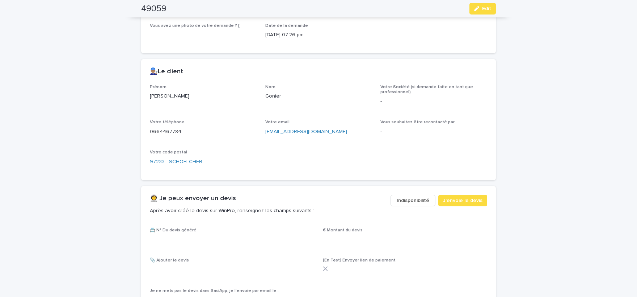
click at [155, 96] on p "Chantal" at bounding box center [203, 96] width 107 height 8
copy p "Chantal"
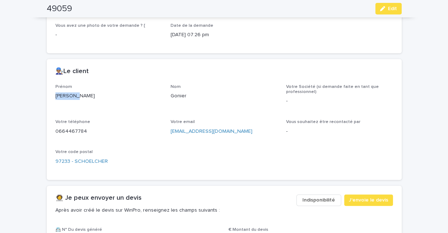
click at [10, 135] on div "**********" at bounding box center [224, 145] width 448 height 747
click at [33, 113] on div "**********" at bounding box center [224, 145] width 448 height 747
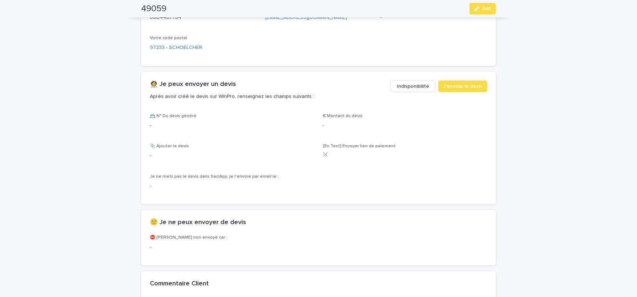
scroll to position [328, 0]
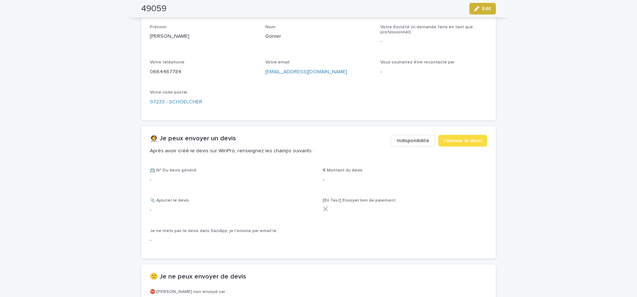
click at [478, 12] on button "Edit" at bounding box center [483, 9] width 26 height 12
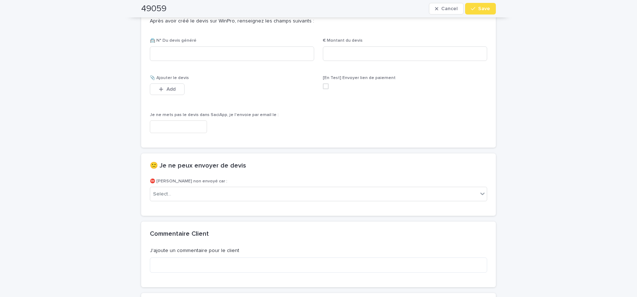
scroll to position [440, 0]
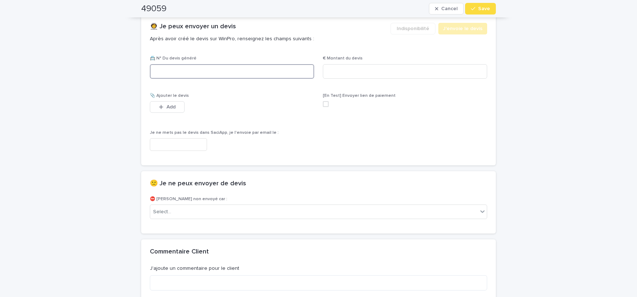
click at [212, 71] on input at bounding box center [232, 71] width 164 height 14
paste input "********"
type input "********"
click at [349, 71] on input at bounding box center [405, 71] width 164 height 14
paste input "*****"
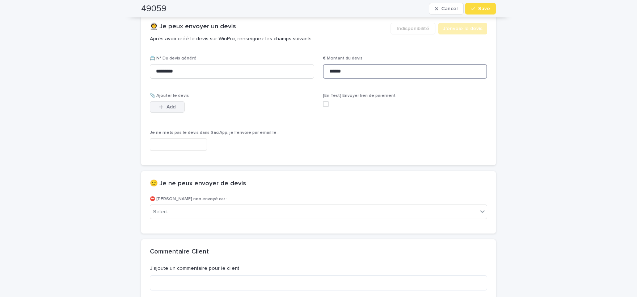
type input "******"
click at [175, 106] on span "Add" at bounding box center [171, 106] width 9 height 5
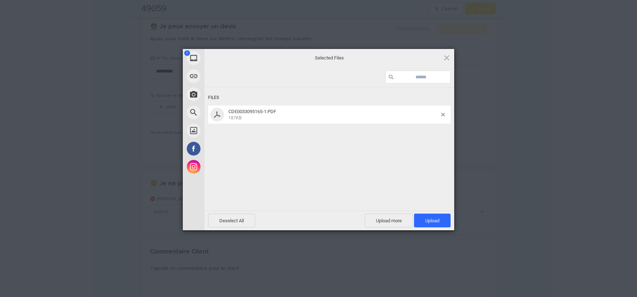
click at [409, 96] on div "Files" at bounding box center [329, 97] width 243 height 13
click at [432, 223] on span "Upload 1" at bounding box center [432, 220] width 14 height 5
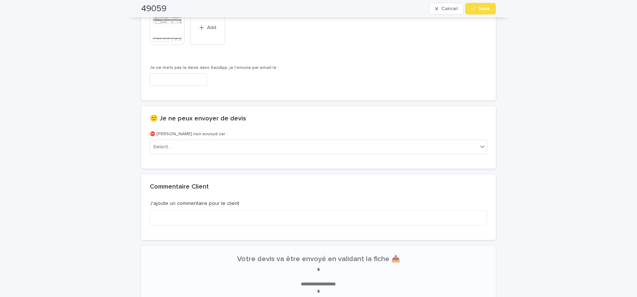
scroll to position [544, 0]
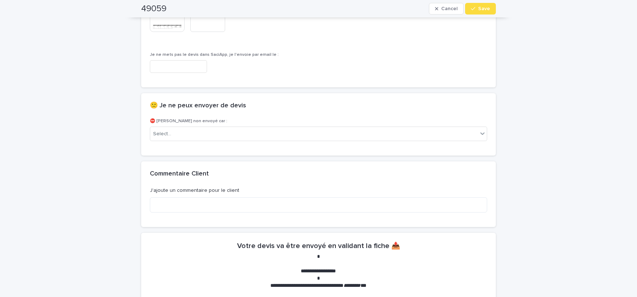
click at [169, 25] on img at bounding box center [167, 14] width 35 height 35
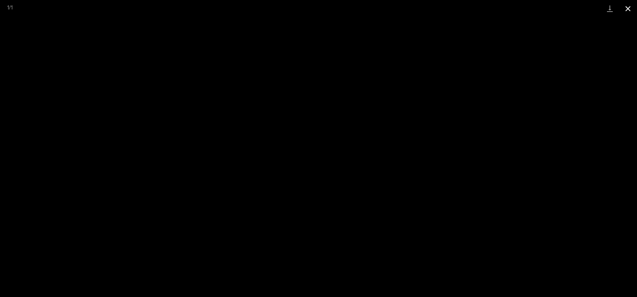
click at [630, 7] on button "Close gallery" at bounding box center [628, 8] width 18 height 17
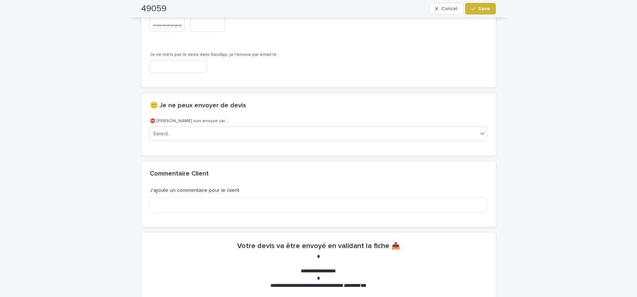
click at [491, 9] on button "Save" at bounding box center [480, 9] width 31 height 12
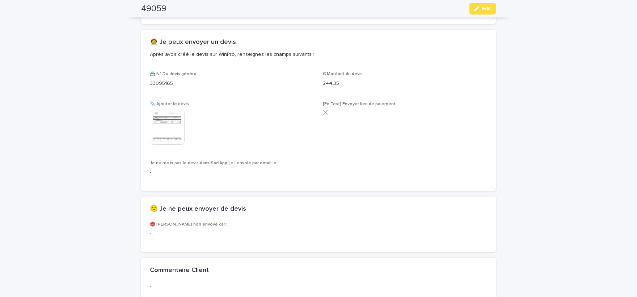
scroll to position [404, 0]
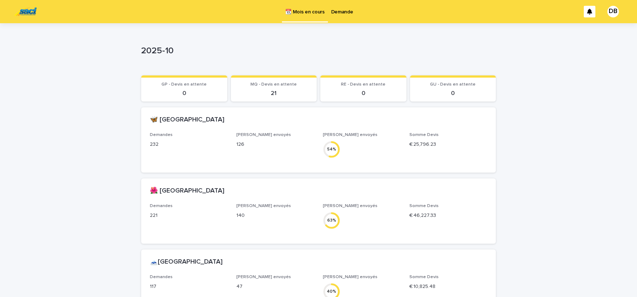
click at [352, 14] on div "Demande" at bounding box center [342, 7] width 29 height 15
click at [345, 9] on p "Demande" at bounding box center [342, 7] width 22 height 15
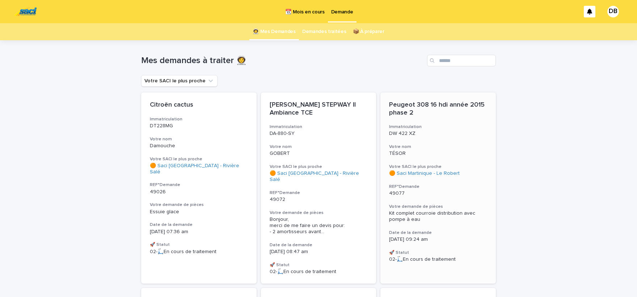
click at [429, 213] on span "Kit complet courroie distribution avec pompe à eau" at bounding box center [433, 215] width 88 height 11
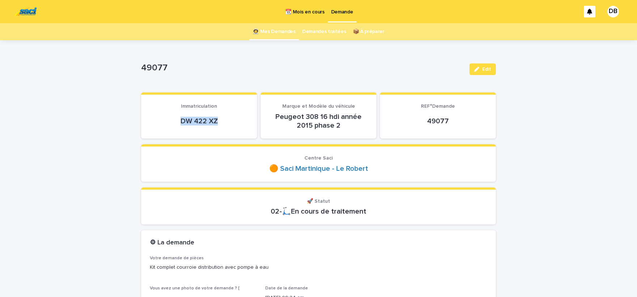
drag, startPoint x: 203, startPoint y: 119, endPoint x: 180, endPoint y: 119, distance: 23.2
click at [180, 119] on p "DW 422 XZ" at bounding box center [199, 121] width 98 height 9
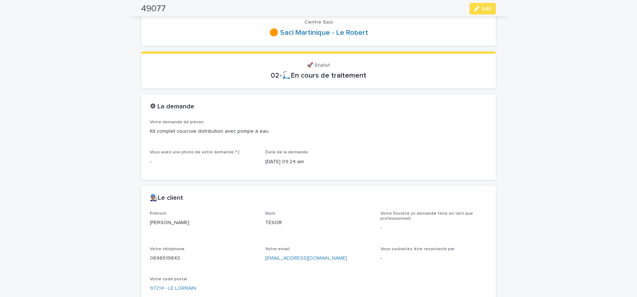
scroll to position [149, 0]
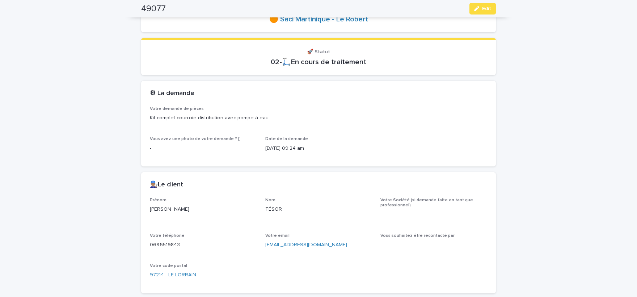
click at [150, 211] on div "Prénom [PERSON_NAME] TÉSOR Votre Société (si demande faite en tant que professi…" at bounding box center [318, 245] width 355 height 96
copy p "[PERSON_NAME]"
click at [170, 244] on p "0696519843" at bounding box center [203, 245] width 107 height 8
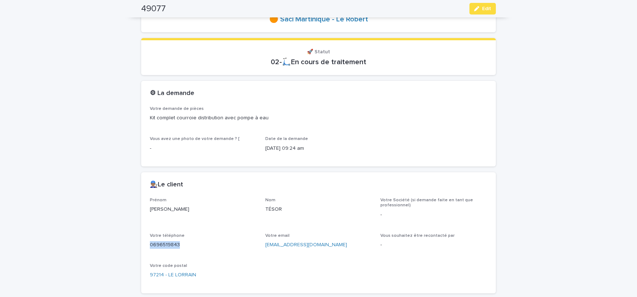
copy p "0696519843"
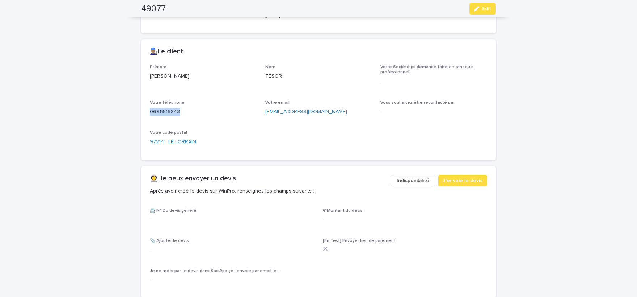
scroll to position [358, 0]
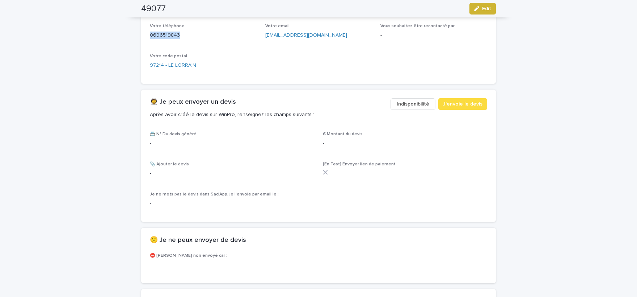
click at [482, 10] on div "button" at bounding box center [478, 8] width 8 height 5
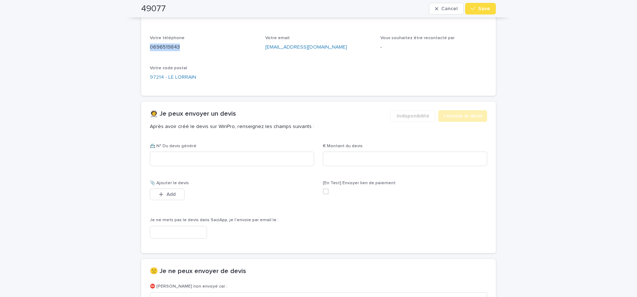
scroll to position [363, 0]
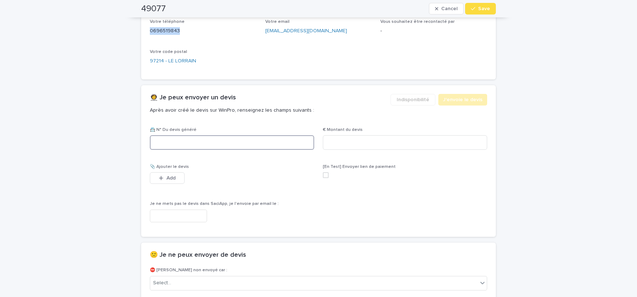
click at [216, 144] on input at bounding box center [232, 142] width 164 height 14
paste input "********"
type input "********"
click at [350, 144] on input at bounding box center [405, 142] width 164 height 14
paste input "*****"
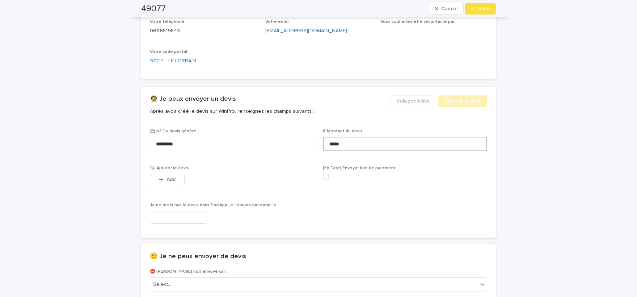
scroll to position [368, 0]
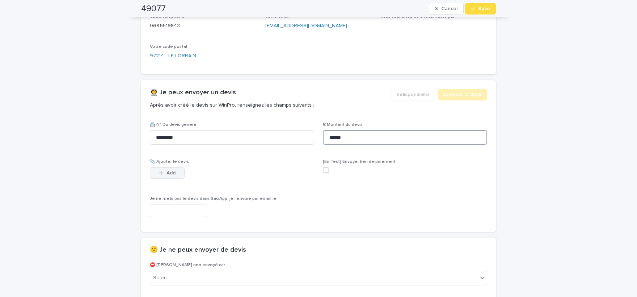
type input "******"
click at [176, 169] on button "Add" at bounding box center [167, 173] width 35 height 12
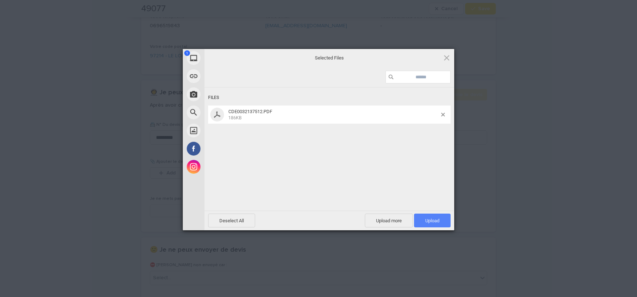
click at [438, 221] on span "Upload 1" at bounding box center [432, 220] width 14 height 5
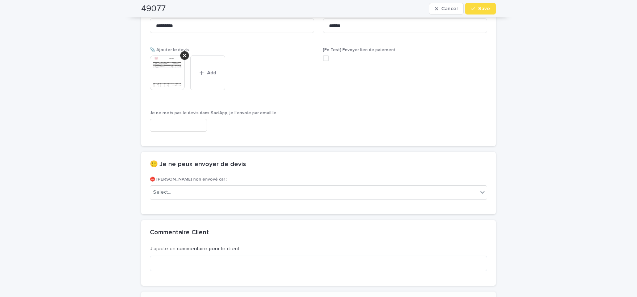
scroll to position [486, 0]
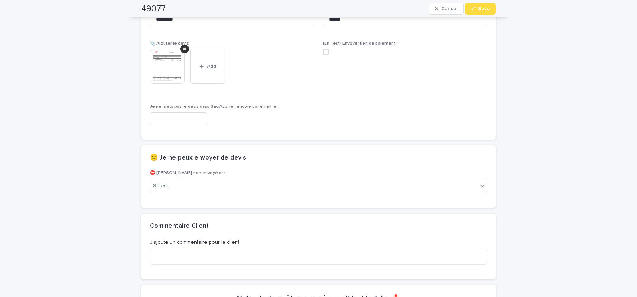
click at [170, 71] on img at bounding box center [167, 66] width 35 height 35
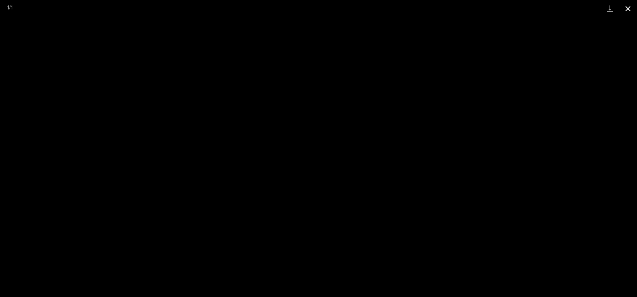
click at [631, 6] on button "Close gallery" at bounding box center [628, 8] width 18 height 17
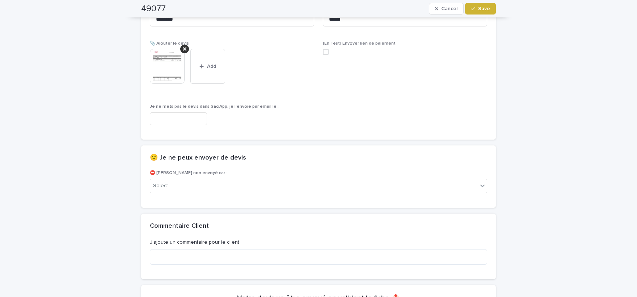
click at [488, 9] on span "Save" at bounding box center [484, 8] width 12 height 5
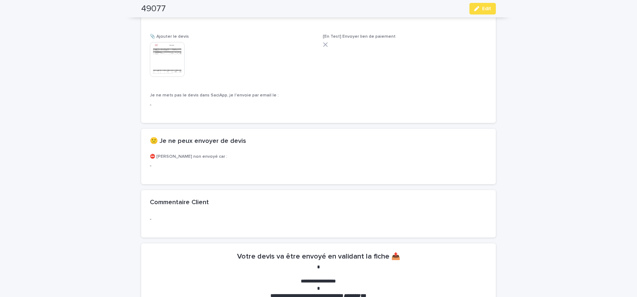
scroll to position [465, 0]
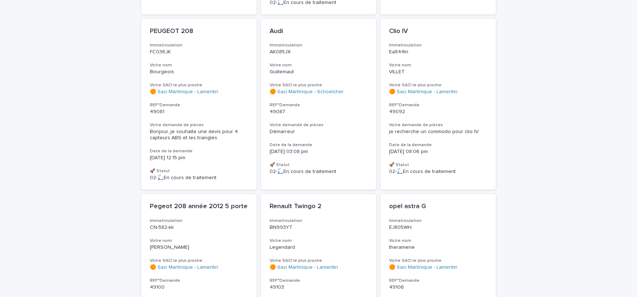
scroll to position [597, 0]
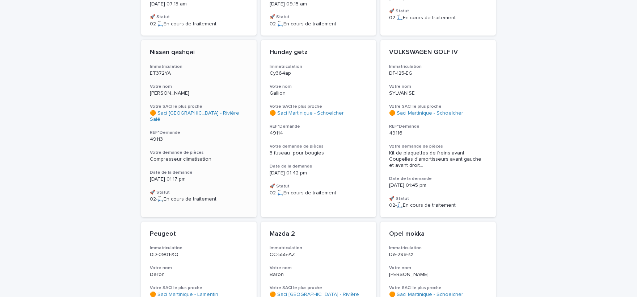
click at [185, 156] on span "Compresseur climatisation" at bounding box center [181, 158] width 62 height 5
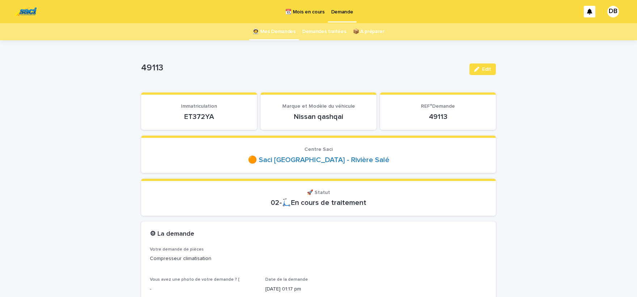
drag, startPoint x: 67, startPoint y: 149, endPoint x: 176, endPoint y: 158, distance: 109.0
click at [203, 114] on p "ET372YA" at bounding box center [199, 116] width 98 height 9
click at [190, 117] on p "ET372YA" at bounding box center [199, 116] width 98 height 9
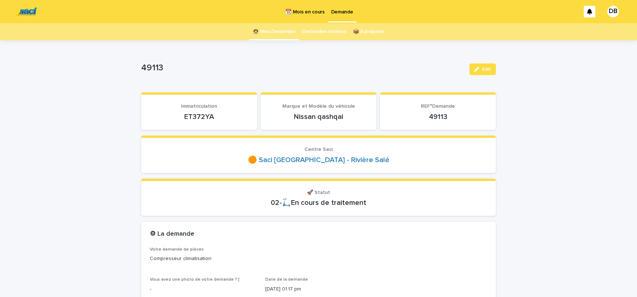
click at [190, 117] on p "ET372YA" at bounding box center [199, 116] width 98 height 9
copy p "ET372YA"
